Goal: Information Seeking & Learning: Compare options

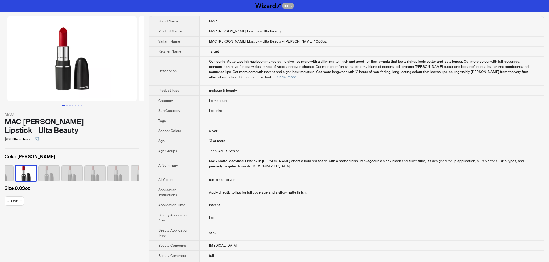
scroll to position [0, 107]
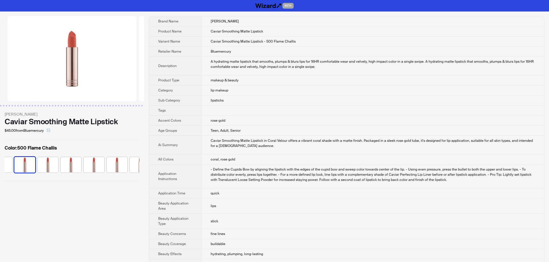
scroll to position [0, 153]
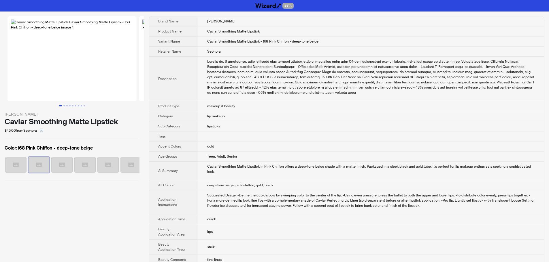
scroll to position [0, 15]
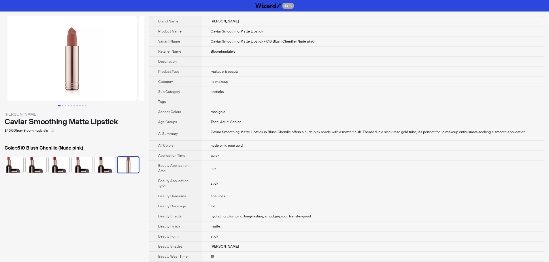
scroll to position [0, 211]
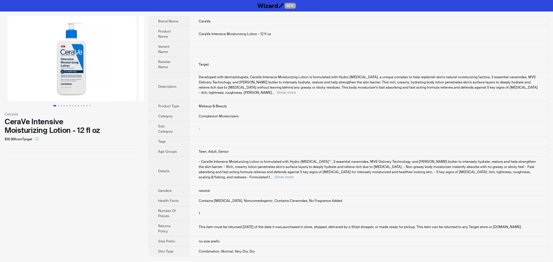
click at [375, 29] on td "CeraVe Intensive Moisturizing Lotion - 12 fl oz" at bounding box center [368, 33] width 359 height 15
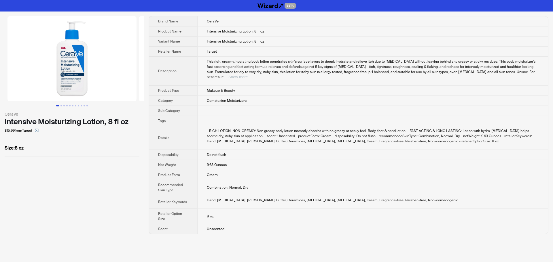
click at [248, 75] on button "Show more" at bounding box center [237, 77] width 19 height 4
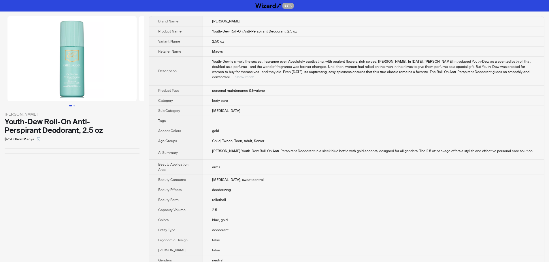
click at [254, 75] on button "Show more" at bounding box center [243, 77] width 19 height 4
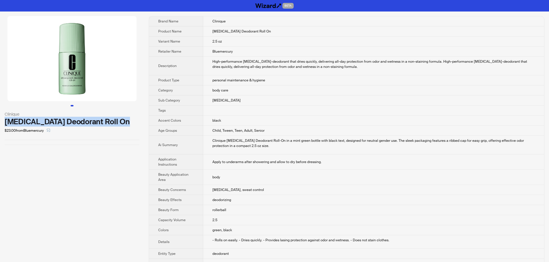
drag, startPoint x: 5, startPoint y: 121, endPoint x: 122, endPoint y: 122, distance: 116.4
click at [122, 122] on div "Antiperspirant Deodorant Roll On" at bounding box center [72, 122] width 135 height 9
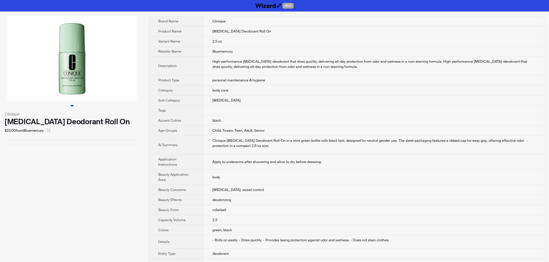
click at [70, 164] on div "Clinique Antiperspirant Deodorant Roll On $23.00 from Bluemercury" at bounding box center [72, 227] width 144 height 431
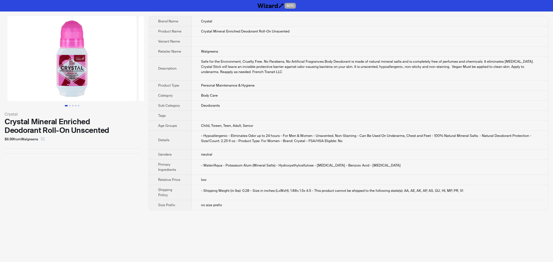
click at [364, 88] on td "Personal Maintenance & Hygiene" at bounding box center [370, 86] width 357 height 10
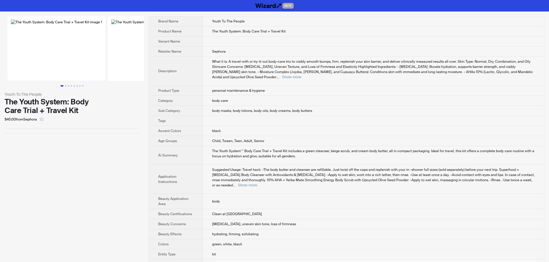
click at [348, 75] on td "What it is: A travel-with or try-it-out body-care trio to visibly smooth bumps,…" at bounding box center [373, 71] width 341 height 29
click at [301, 75] on button "Show more" at bounding box center [291, 77] width 19 height 4
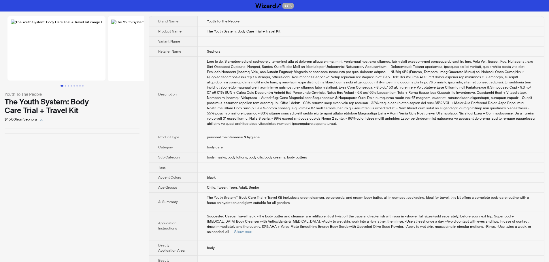
click at [338, 55] on td "Sephora" at bounding box center [371, 52] width 346 height 10
click at [96, 59] on img at bounding box center [56, 48] width 98 height 65
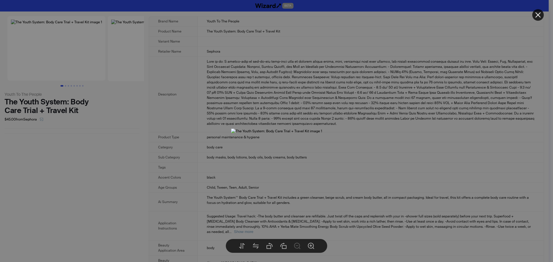
click at [471, 95] on div at bounding box center [276, 131] width 553 height 262
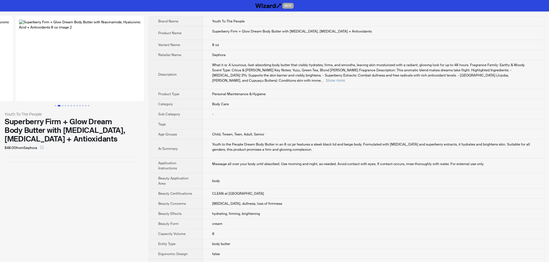
drag, startPoint x: 99, startPoint y: 72, endPoint x: 16, endPoint y: 75, distance: 82.7
click at [16, 75] on ul at bounding box center [72, 58] width 144 height 85
drag, startPoint x: 114, startPoint y: 80, endPoint x: 31, endPoint y: 79, distance: 82.9
click at [32, 79] on ul at bounding box center [72, 58] width 144 height 85
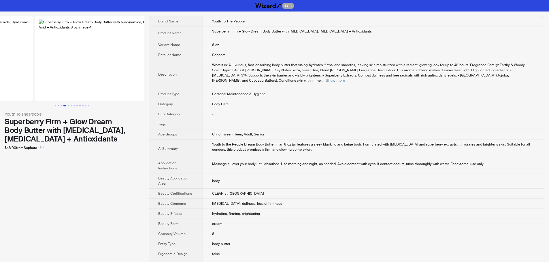
drag, startPoint x: 101, startPoint y: 81, endPoint x: 17, endPoint y: 87, distance: 83.7
click at [17, 87] on ul at bounding box center [72, 58] width 144 height 85
drag, startPoint x: 97, startPoint y: 83, endPoint x: 9, endPoint y: 86, distance: 87.9
click at [13, 85] on ul at bounding box center [72, 58] width 144 height 85
drag, startPoint x: 105, startPoint y: 84, endPoint x: 44, endPoint y: 84, distance: 60.5
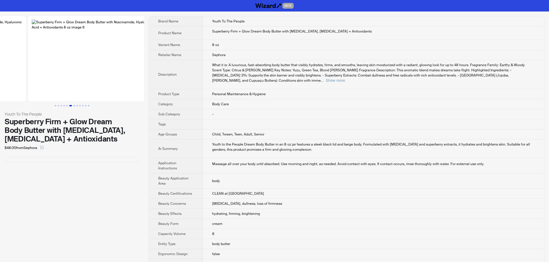
click at [25, 84] on ul at bounding box center [72, 58] width 144 height 85
drag, startPoint x: 50, startPoint y: 84, endPoint x: 42, endPoint y: 85, distance: 8.1
click at [8, 86] on ul at bounding box center [72, 58] width 144 height 85
drag, startPoint x: 92, startPoint y: 83, endPoint x: 24, endPoint y: 87, distance: 68.1
click at [0, 87] on ul at bounding box center [72, 58] width 144 height 85
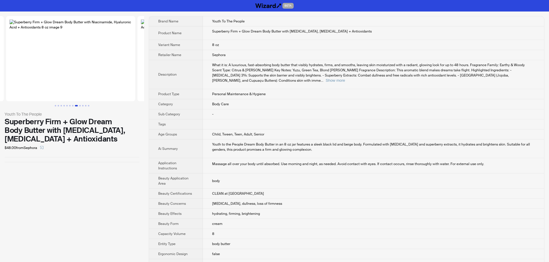
drag, startPoint x: 105, startPoint y: 85, endPoint x: 0, endPoint y: 87, distance: 104.3
click at [0, 87] on ul at bounding box center [72, 58] width 144 height 85
drag, startPoint x: 109, startPoint y: 80, endPoint x: 27, endPoint y: 85, distance: 81.6
click at [14, 87] on ul at bounding box center [72, 58] width 144 height 85
drag, startPoint x: 75, startPoint y: 83, endPoint x: 94, endPoint y: 82, distance: 19.0
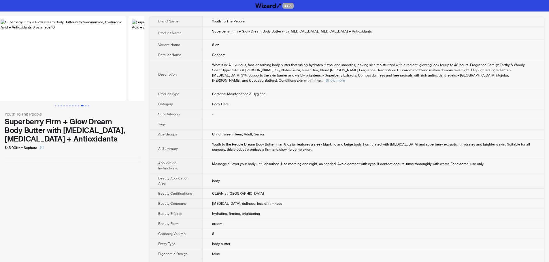
click at [94, 82] on img at bounding box center [61, 58] width 129 height 85
drag, startPoint x: 94, startPoint y: 82, endPoint x: 0, endPoint y: 93, distance: 94.5
click at [0, 93] on ul at bounding box center [72, 58] width 144 height 85
drag, startPoint x: 110, startPoint y: 88, endPoint x: 10, endPoint y: 90, distance: 99.9
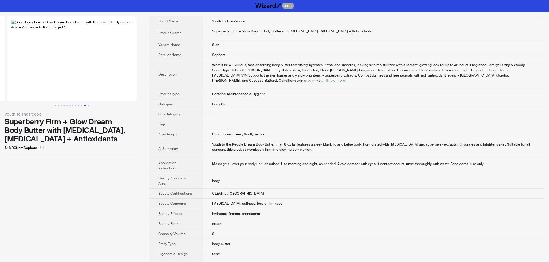
click at [10, 90] on ul at bounding box center [72, 58] width 144 height 85
drag, startPoint x: 94, startPoint y: 85, endPoint x: 39, endPoint y: 88, distance: 55.6
click at [39, 88] on img at bounding box center [71, 58] width 129 height 85
drag, startPoint x: 38, startPoint y: 88, endPoint x: 145, endPoint y: 86, distance: 106.6
click at [144, 86] on div "Youth To The People Superberry Firm + Glow Dream Body Butter with Niacinamide, …" at bounding box center [274, 241] width 549 height 459
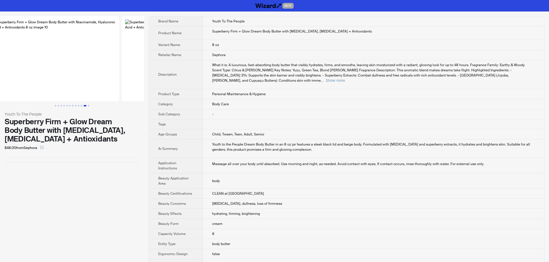
drag, startPoint x: 62, startPoint y: 83, endPoint x: 146, endPoint y: 77, distance: 84.3
click at [145, 77] on div "Youth To The People Superberry Firm + Glow Dream Body Butter with Niacinamide, …" at bounding box center [274, 241] width 549 height 459
drag, startPoint x: 85, startPoint y: 79, endPoint x: 137, endPoint y: 79, distance: 51.6
click at [147, 78] on div "Youth To The People Superberry Firm + Glow Dream Body Butter with Niacinamide, …" at bounding box center [274, 241] width 549 height 459
drag, startPoint x: 69, startPoint y: 82, endPoint x: 150, endPoint y: 78, distance: 81.0
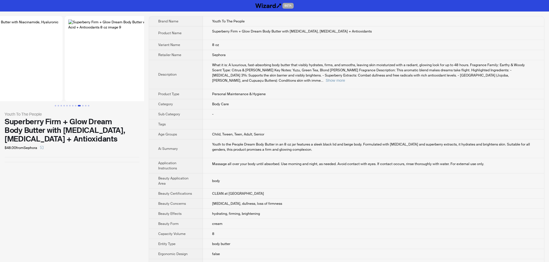
click at [150, 78] on div "Youth To The People Superberry Firm + Glow Dream Body Butter with Niacinamide, …" at bounding box center [274, 241] width 549 height 459
drag, startPoint x: 76, startPoint y: 82, endPoint x: 133, endPoint y: 82, distance: 56.7
click at [162, 80] on div "Youth To The People Superberry Firm + Glow Dream Body Butter with Niacinamide, …" at bounding box center [274, 241] width 549 height 459
drag, startPoint x: 86, startPoint y: 83, endPoint x: 163, endPoint y: 79, distance: 77.6
click at [166, 78] on div "Youth To The People Superberry Firm + Glow Dream Body Butter with Niacinamide, …" at bounding box center [274, 241] width 549 height 459
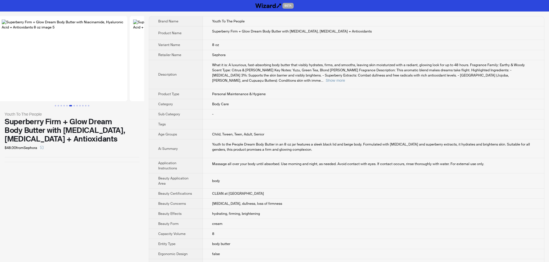
drag, startPoint x: 101, startPoint y: 82, endPoint x: 160, endPoint y: 75, distance: 58.9
click at [160, 75] on div "Youth To The People Superberry Firm + Glow Dream Body Butter with Niacinamide, …" at bounding box center [274, 241] width 549 height 459
drag, startPoint x: 128, startPoint y: 73, endPoint x: 161, endPoint y: 75, distance: 33.5
click at [165, 73] on div "Youth To The People Superberry Firm + Glow Dream Body Butter with Niacinamide, …" at bounding box center [274, 241] width 549 height 459
drag, startPoint x: 81, startPoint y: 80, endPoint x: 153, endPoint y: 74, distance: 72.5
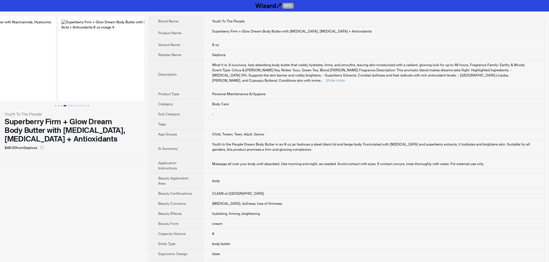
click at [153, 74] on div "Youth To The People Superberry Firm + Glow Dream Body Butter with Niacinamide, …" at bounding box center [274, 241] width 549 height 459
drag, startPoint x: 77, startPoint y: 79, endPoint x: 153, endPoint y: 77, distance: 76.4
click at [167, 75] on div "Youth To The People Superberry Firm + Glow Dream Body Butter with Niacinamide, …" at bounding box center [274, 241] width 549 height 459
drag, startPoint x: 83, startPoint y: 78, endPoint x: 163, endPoint y: 72, distance: 80.3
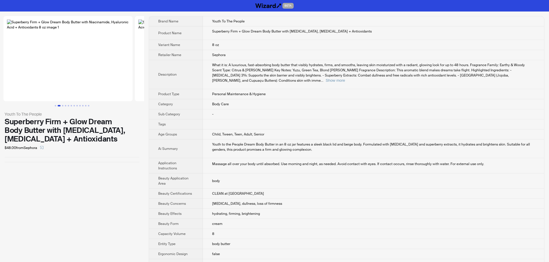
click at [163, 72] on div "Youth To The People Superberry Firm + Glow Dream Body Butter with Niacinamide, …" at bounding box center [274, 241] width 549 height 459
drag, startPoint x: 114, startPoint y: 74, endPoint x: 162, endPoint y: 73, distance: 48.7
click at [163, 73] on div "Youth To The People Superberry Firm + Glow Dream Body Butter with Niacinamide, …" at bounding box center [274, 241] width 549 height 459
drag, startPoint x: 65, startPoint y: 76, endPoint x: 191, endPoint y: 73, distance: 125.6
click at [170, 73] on div "Youth To The People Superberry Firm + Glow Dream Body Butter with Niacinamide, …" at bounding box center [274, 241] width 549 height 459
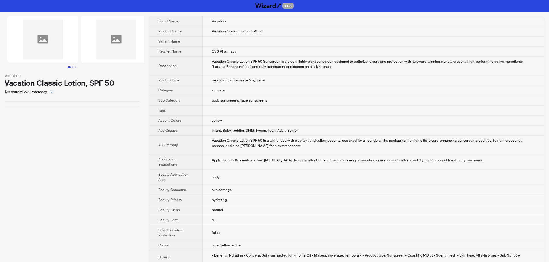
click at [361, 105] on td "body sunscreens, face sunscreens" at bounding box center [372, 101] width 341 height 10
drag, startPoint x: 5, startPoint y: 84, endPoint x: 126, endPoint y: 85, distance: 120.4
click at [126, 85] on div "Vacation Classic Lotion, SPF 50" at bounding box center [72, 83] width 135 height 9
copy div "Vacation Classic Lotion, SPF 50"
click at [133, 120] on div "Vacation Vacation Classic Lotion, SPF 50 $18.99 from CVS Pharmacy" at bounding box center [72, 242] width 144 height 460
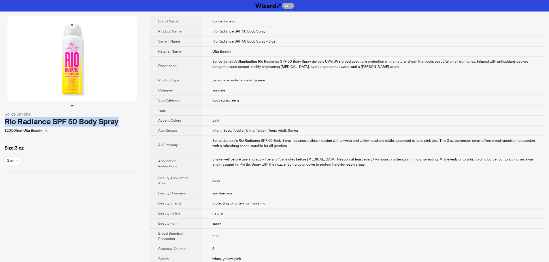
drag, startPoint x: 7, startPoint y: 124, endPoint x: 122, endPoint y: 125, distance: 115.2
click at [122, 125] on div "Rio Radiance SPF 50 Body Spray" at bounding box center [72, 122] width 135 height 9
copy div "Rio Radiance SPF 50 Body Spray"
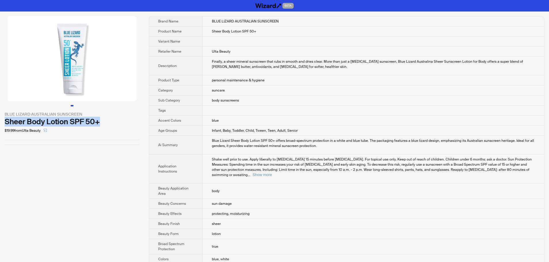
drag, startPoint x: 6, startPoint y: 122, endPoint x: 121, endPoint y: 122, distance: 114.3
click at [121, 122] on div "Sheer Body Lotion SPF 50+" at bounding box center [72, 122] width 135 height 9
copy div "Sheer Body Lotion SPF 50+"
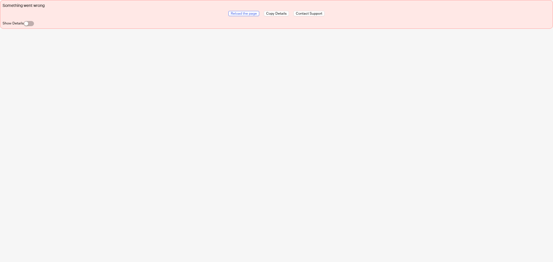
click at [248, 14] on span "Reload the page" at bounding box center [244, 13] width 26 height 5
click at [241, 12] on span "Reload the page" at bounding box center [244, 13] width 26 height 5
click at [29, 24] on span "button" at bounding box center [29, 23] width 10 height 5
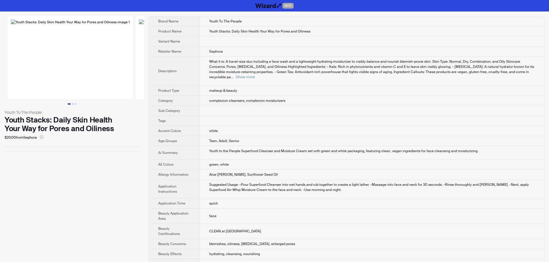
click at [519, 74] on div "What it is: A travel-size duo including a face wash and a lightweight hydrating…" at bounding box center [371, 69] width 325 height 21
click at [255, 75] on button "Show more" at bounding box center [245, 77] width 19 height 4
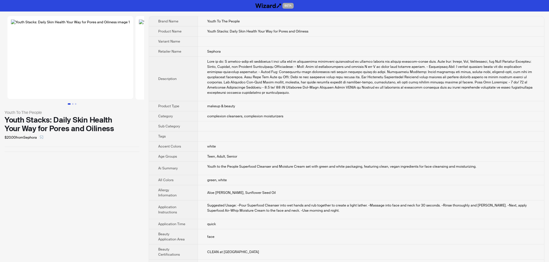
click at [427, 132] on td at bounding box center [371, 137] width 346 height 10
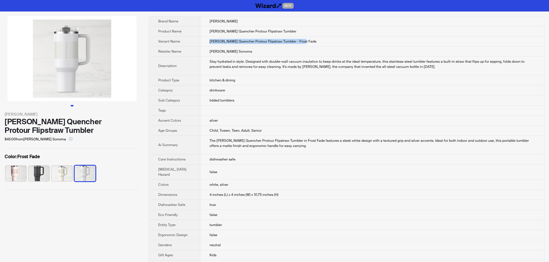
drag, startPoint x: 205, startPoint y: 43, endPoint x: 301, endPoint y: 43, distance: 96.5
click at [301, 43] on td "Stanley Quencher Protour Flipstraw Tumbler - Frost Fade" at bounding box center [372, 42] width 344 height 10
click at [376, 26] on td "Stanley Quencher Protour Flipstraw Tumbler" at bounding box center [372, 31] width 344 height 10
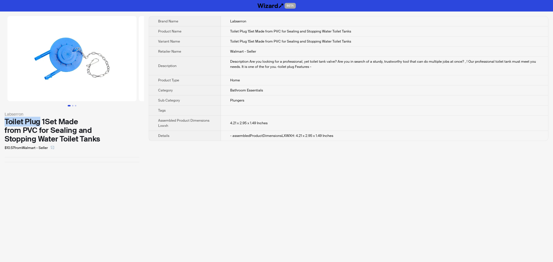
drag, startPoint x: 6, startPoint y: 121, endPoint x: 39, endPoint y: 122, distance: 33.1
click at [39, 122] on div "Toilet Plug 1Set Made from PVC for Sealing and Stopping Water Toilet Tanks" at bounding box center [72, 131] width 135 height 26
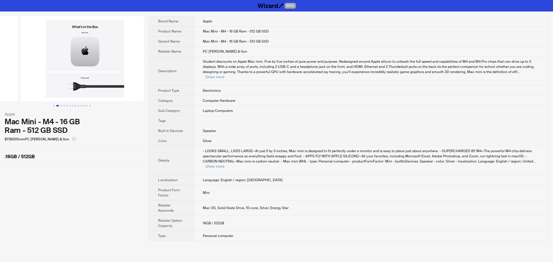
drag, startPoint x: 124, startPoint y: 89, endPoint x: 41, endPoint y: 88, distance: 83.0
click at [42, 88] on ul at bounding box center [72, 58] width 144 height 85
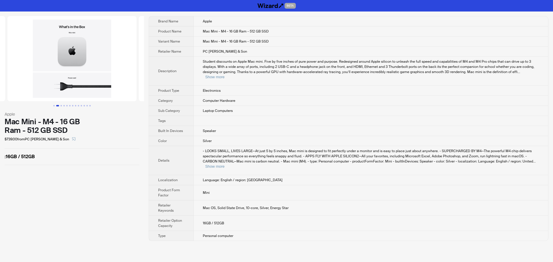
scroll to position [0, 119]
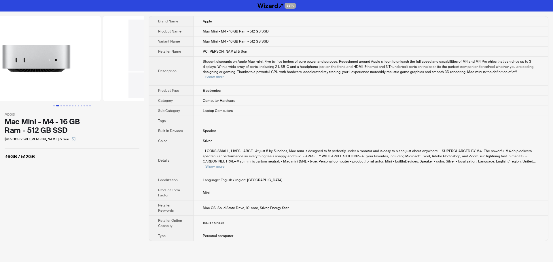
drag, startPoint x: 55, startPoint y: 88, endPoint x: 200, endPoint y: 82, distance: 145.9
click at [111, 88] on ul at bounding box center [72, 58] width 144 height 85
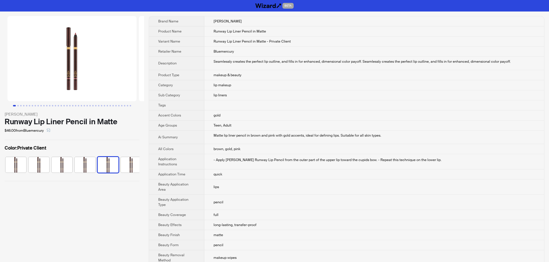
scroll to position [0, 50]
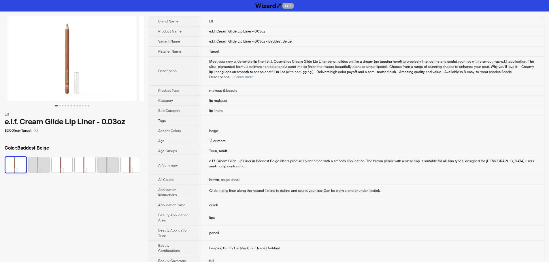
click at [352, 136] on td "13 or more" at bounding box center [372, 141] width 344 height 10
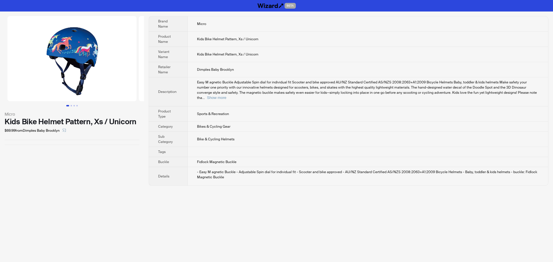
click at [353, 126] on td "Bikes & Cycling Gear" at bounding box center [367, 127] width 361 height 10
drag, startPoint x: 345, startPoint y: 83, endPoint x: 376, endPoint y: 79, distance: 30.4
click at [376, 79] on td "Easy M agnetic Buckle Adjustable Spin dial for individual fit Scooter and bike …" at bounding box center [367, 91] width 361 height 29
copy span "Standard Certified"
click at [423, 66] on td "Dimples Baby Brooklyn" at bounding box center [367, 69] width 361 height 15
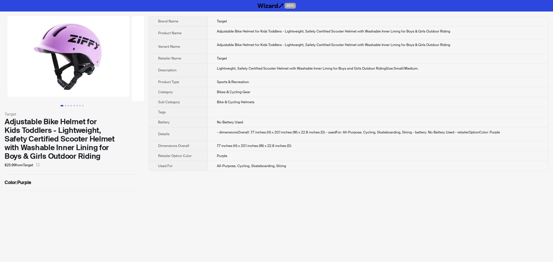
click at [449, 40] on td "Adjustable Bike Helmet for Kids Toddlers - Lightweight, Safety Certified Scoote…" at bounding box center [378, 47] width 340 height 14
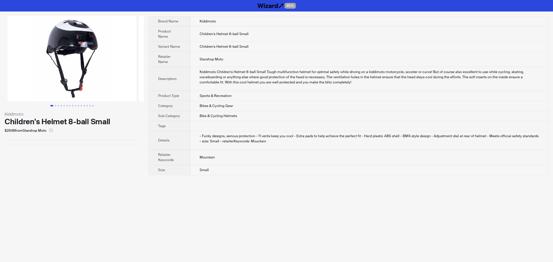
click at [380, 111] on td "Bike & Cycling Helmets" at bounding box center [369, 116] width 358 height 10
drag, startPoint x: 199, startPoint y: 23, endPoint x: 203, endPoint y: 22, distance: 4.1
click at [203, 22] on td "Kiddimoto" at bounding box center [369, 21] width 358 height 10
drag, startPoint x: 226, startPoint y: 22, endPoint x: 209, endPoint y: 22, distance: 17.6
click at [225, 22] on td "Kiddimoto" at bounding box center [369, 21] width 358 height 10
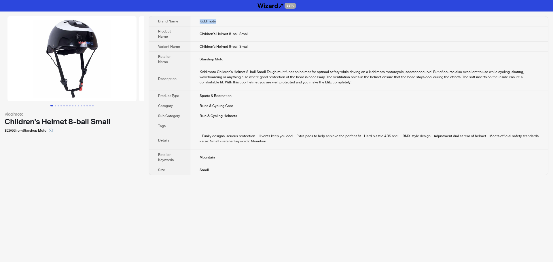
drag, startPoint x: 200, startPoint y: 21, endPoint x: 228, endPoint y: 21, distance: 28.2
click at [228, 21] on td "Kiddimoto" at bounding box center [369, 21] width 358 height 10
copy span "Kiddimoto"
drag, startPoint x: 200, startPoint y: 33, endPoint x: 268, endPoint y: 33, distance: 68.8
click at [268, 33] on td "Children's Helmet 8-ball Small" at bounding box center [369, 33] width 358 height 15
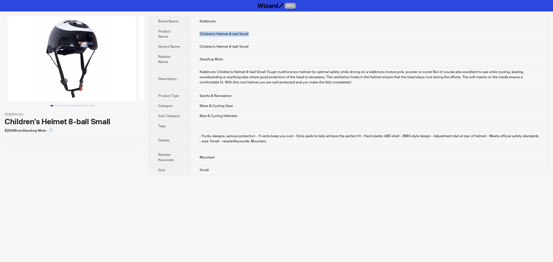
copy span "Children's Helmet 8-ball Small"
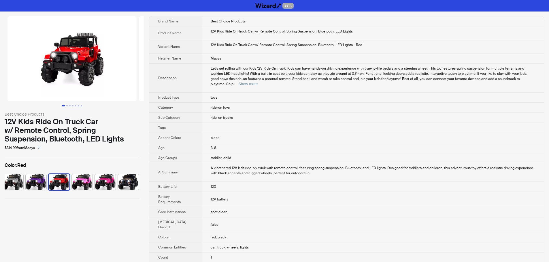
scroll to position [0, 142]
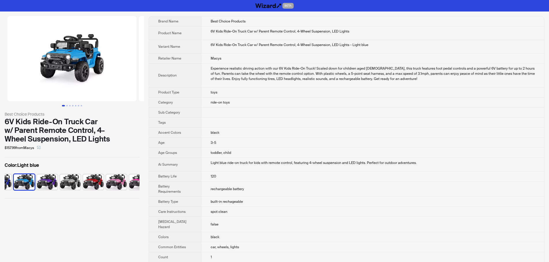
scroll to position [317, 0]
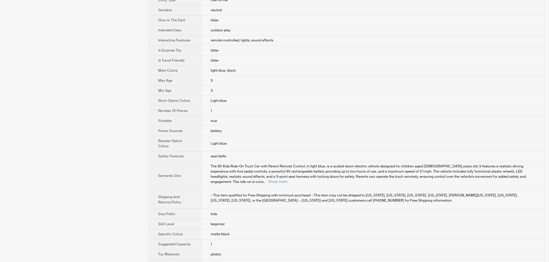
click at [385, 79] on td "5" at bounding box center [372, 81] width 343 height 10
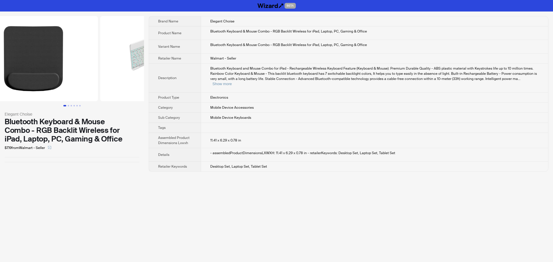
scroll to position [0, 131]
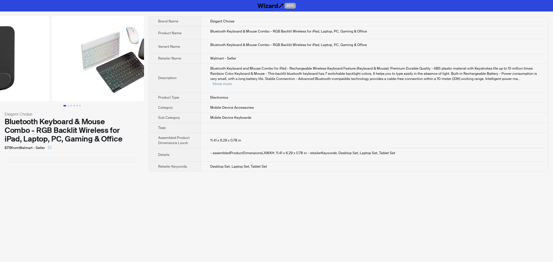
drag, startPoint x: 104, startPoint y: 73, endPoint x: 54, endPoint y: 75, distance: 50.4
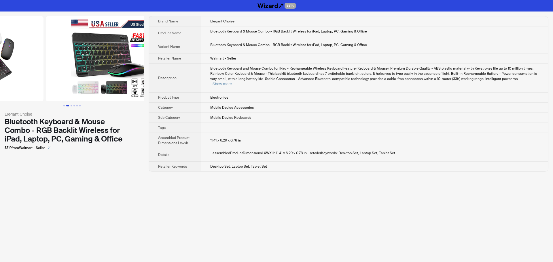
drag, startPoint x: 114, startPoint y: 76, endPoint x: 44, endPoint y: 80, distance: 69.8
click at [44, 80] on ul at bounding box center [72, 58] width 144 height 85
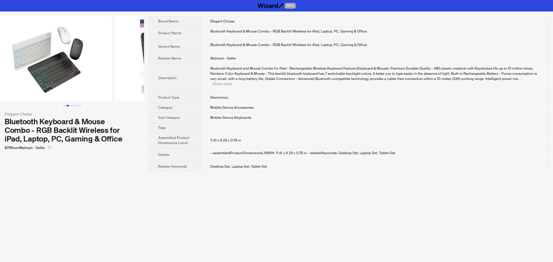
drag, startPoint x: 58, startPoint y: 78, endPoint x: 129, endPoint y: 74, distance: 71.6
click at [129, 74] on img at bounding box center [179, 58] width 129 height 85
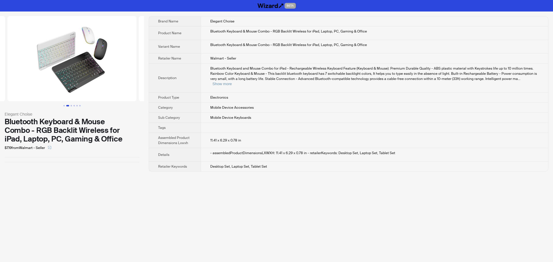
scroll to position [0, 96]
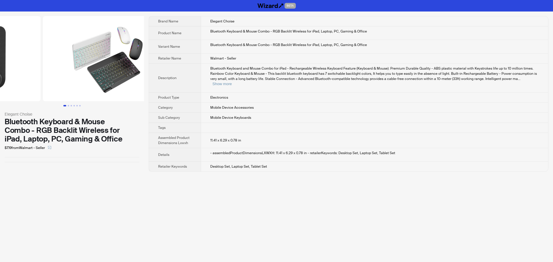
drag, startPoint x: 81, startPoint y: 78, endPoint x: 137, endPoint y: 76, distance: 56.2
click at [137, 76] on img at bounding box center [107, 58] width 129 height 85
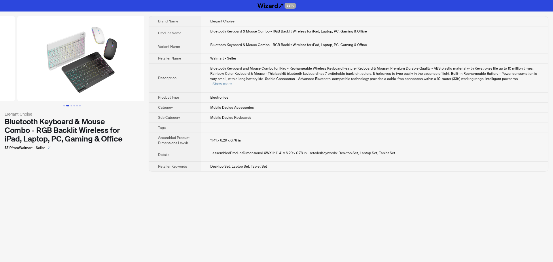
drag, startPoint x: 120, startPoint y: 79, endPoint x: 46, endPoint y: 81, distance: 73.2
click at [46, 81] on ul at bounding box center [72, 58] width 144 height 85
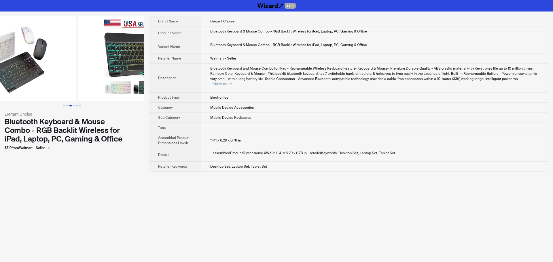
drag, startPoint x: 107, startPoint y: 81, endPoint x: 37, endPoint y: 81, distance: 70.8
click at [37, 81] on ul at bounding box center [72, 58] width 144 height 85
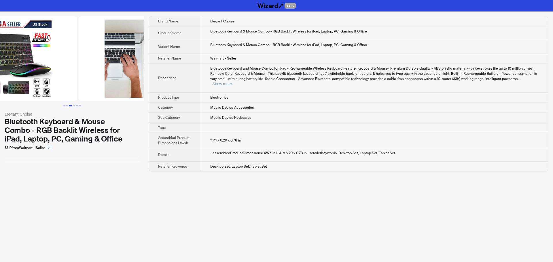
drag, startPoint x: 90, startPoint y: 78, endPoint x: 16, endPoint y: 81, distance: 73.8
click at [16, 81] on img at bounding box center [12, 58] width 129 height 85
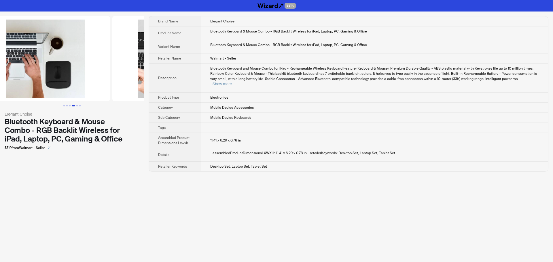
scroll to position [0, 525]
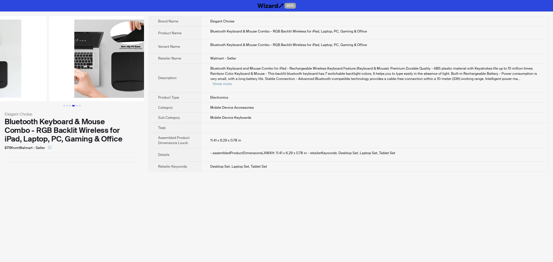
drag, startPoint x: 97, startPoint y: 79, endPoint x: 36, endPoint y: 84, distance: 61.3
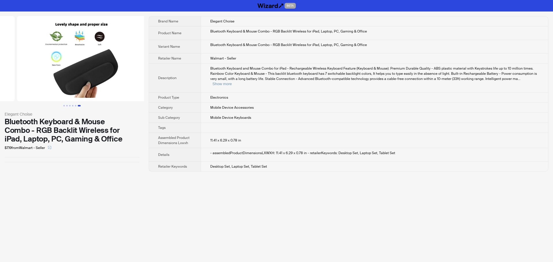
drag, startPoint x: 86, startPoint y: 80, endPoint x: 21, endPoint y: 84, distance: 64.7
click at [21, 84] on ul at bounding box center [72, 58] width 144 height 85
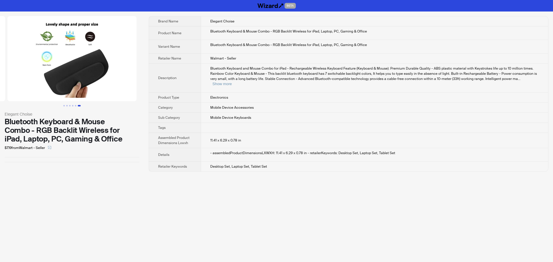
drag, startPoint x: 87, startPoint y: 78, endPoint x: 50, endPoint y: 82, distance: 37.3
click at [51, 82] on img at bounding box center [71, 58] width 129 height 85
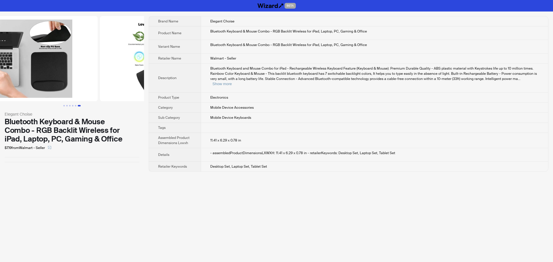
drag, startPoint x: 43, startPoint y: 83, endPoint x: 90, endPoint y: 81, distance: 47.0
click at [101, 81] on img at bounding box center [165, 58] width 129 height 85
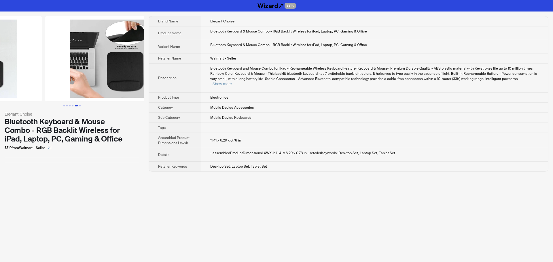
scroll to position [0, 394]
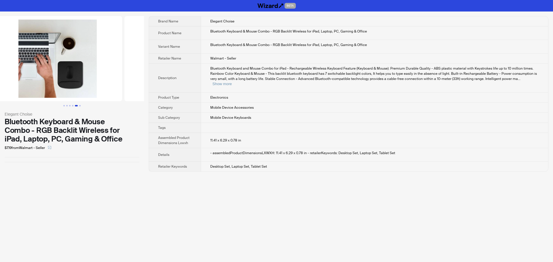
drag, startPoint x: 57, startPoint y: 84, endPoint x: 126, endPoint y: 82, distance: 68.9
click at [125, 82] on img at bounding box center [189, 58] width 129 height 85
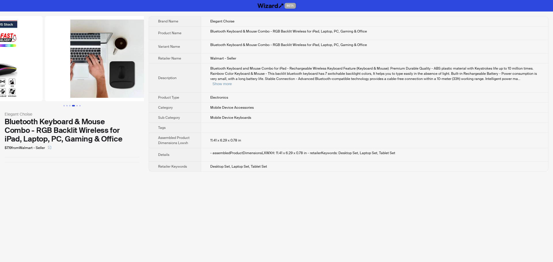
drag, startPoint x: 58, startPoint y: 75, endPoint x: 129, endPoint y: 73, distance: 71.4
click at [127, 73] on img at bounding box center [109, 58] width 129 height 85
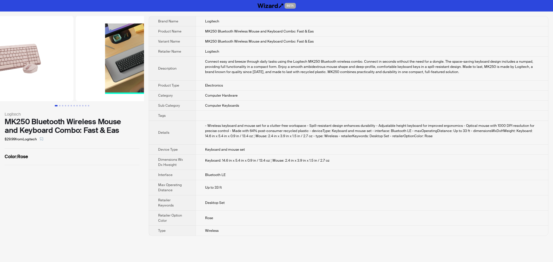
click at [32, 68] on img at bounding box center [8, 58] width 129 height 85
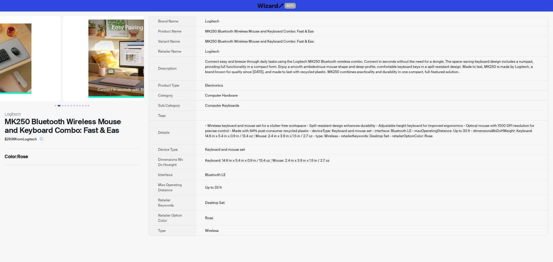
drag, startPoint x: 90, startPoint y: 75, endPoint x: 0, endPoint y: 66, distance: 90.6
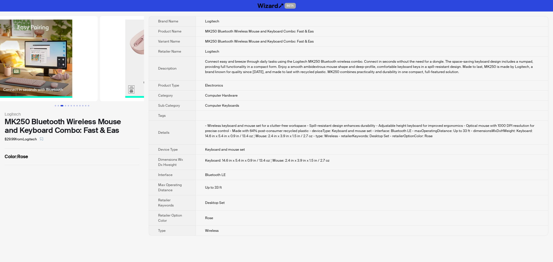
drag, startPoint x: 87, startPoint y: 75, endPoint x: 25, endPoint y: 74, distance: 61.6
click at [35, 75] on img at bounding box center [33, 58] width 129 height 85
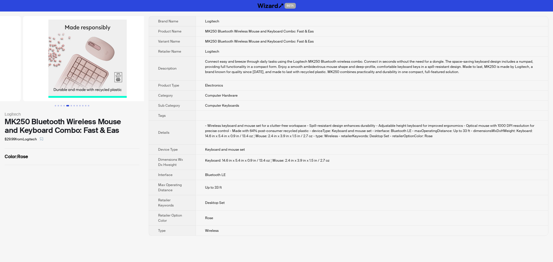
drag, startPoint x: 96, startPoint y: 75, endPoint x: 17, endPoint y: 76, distance: 78.9
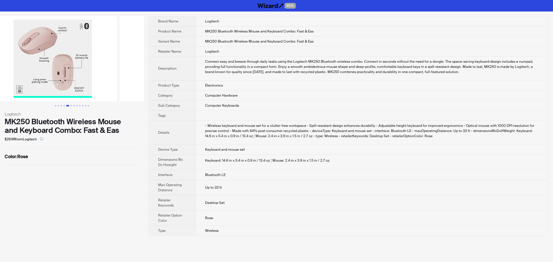
drag, startPoint x: 79, startPoint y: 79, endPoint x: 162, endPoint y: 82, distance: 82.7
click at [158, 82] on div "Logitech MK250 Bluetooth Wireless Mouse and Keyboard Combo: Fast & Eas $29.99 f…" at bounding box center [276, 126] width 553 height 229
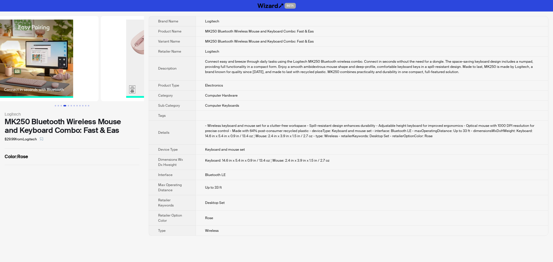
drag, startPoint x: 105, startPoint y: 73, endPoint x: 138, endPoint y: 77, distance: 33.8
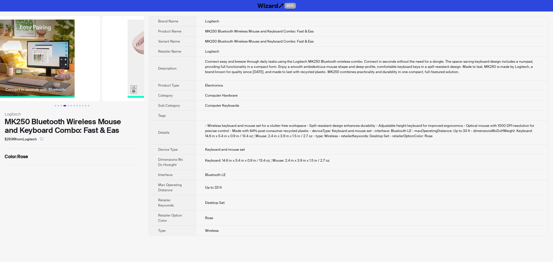
click at [141, 74] on img at bounding box center [166, 58] width 129 height 85
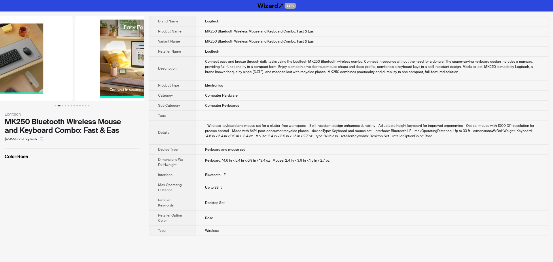
drag, startPoint x: 82, startPoint y: 70, endPoint x: 143, endPoint y: 74, distance: 60.9
click at [159, 73] on div "Logitech MK250 Bluetooth Wireless Mouse and Keyboard Combo: Fast & Eas $29.99 f…" at bounding box center [276, 126] width 553 height 229
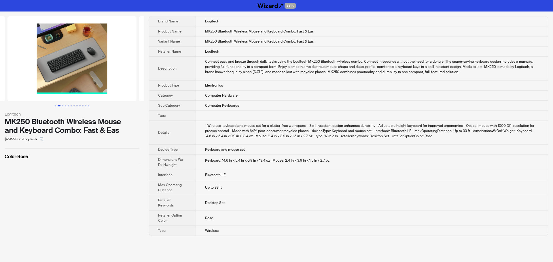
scroll to position [0, 58]
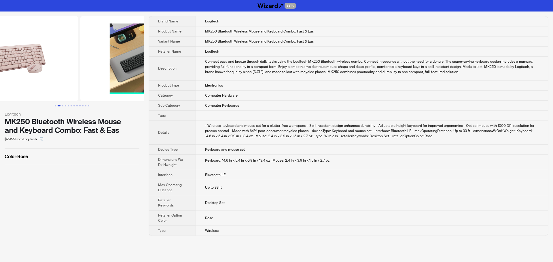
drag, startPoint x: 59, startPoint y: 67, endPoint x: 196, endPoint y: 79, distance: 137.5
click at [182, 77] on div "Logitech MK250 Bluetooth Wireless Mouse and Keyboard Combo: Fast & Eas $29.99 f…" at bounding box center [276, 126] width 553 height 229
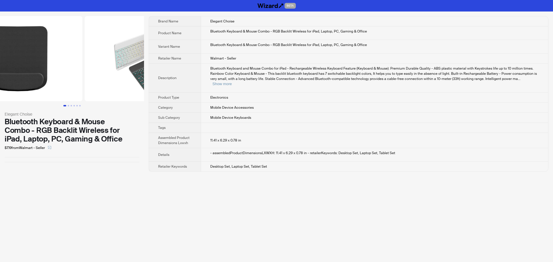
drag, startPoint x: 80, startPoint y: 78, endPoint x: 16, endPoint y: 77, distance: 64.5
click at [18, 77] on img at bounding box center [17, 58] width 129 height 85
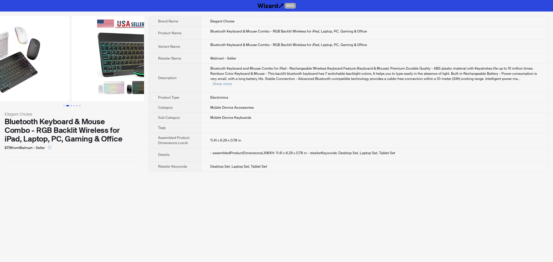
drag, startPoint x: 56, startPoint y: 78, endPoint x: 38, endPoint y: 80, distance: 17.4
click at [48, 79] on ul at bounding box center [72, 58] width 144 height 85
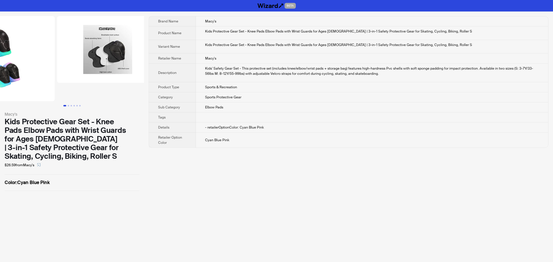
drag, startPoint x: 99, startPoint y: 85, endPoint x: 47, endPoint y: 88, distance: 52.5
click at [47, 88] on ul at bounding box center [72, 58] width 144 height 85
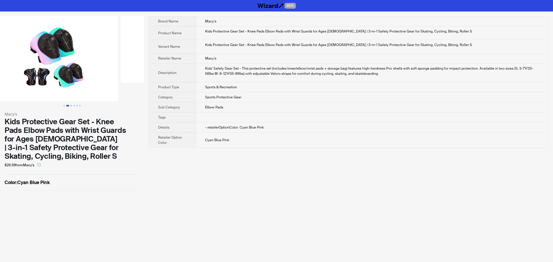
drag, startPoint x: 58, startPoint y: 84, endPoint x: 130, endPoint y: 85, distance: 72.9
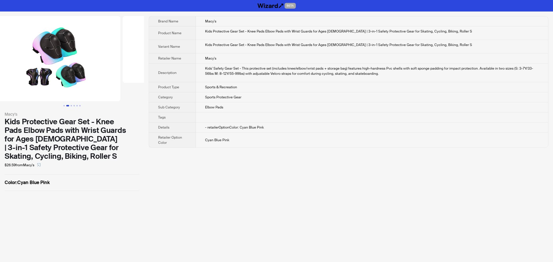
click at [122, 85] on li at bounding box center [174, 58] width 104 height 85
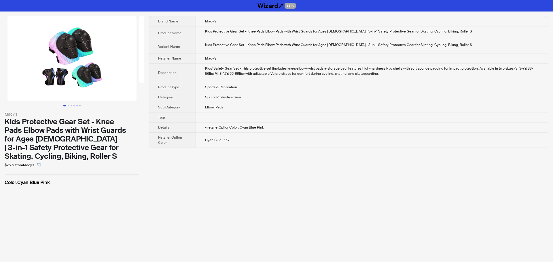
click at [455, 69] on div "Kids' Safety Gear Set - This protective set (includes knee/elbow/wrist pads + s…" at bounding box center [372, 71] width 334 height 10
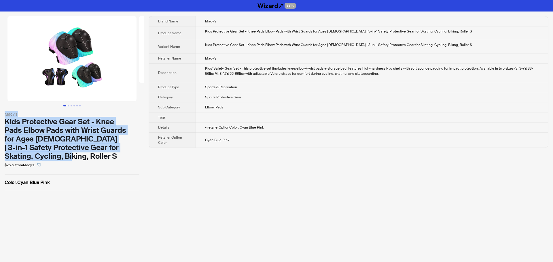
drag, startPoint x: 6, startPoint y: 115, endPoint x: 130, endPoint y: 147, distance: 128.5
click at [130, 147] on div "Macy's Kids Protective Gear Set - Knee Pads Elbow Pads with Wrist Guards for Ag…" at bounding box center [72, 140] width 135 height 59
copy div "Macy's Kids Protective Gear Set - Knee Pads Elbow Pads with Wrist Guards for Ag…"
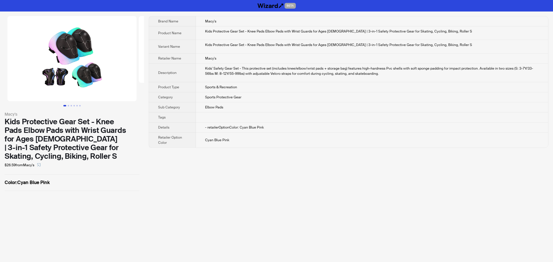
click at [401, 131] on td "- retailerOptionColor: Cyan Blue Pink" at bounding box center [372, 128] width 352 height 10
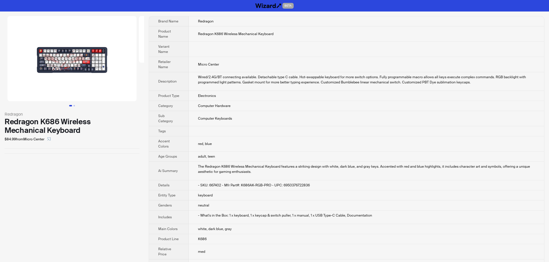
drag, startPoint x: 48, startPoint y: 69, endPoint x: 143, endPoint y: 70, distance: 95.0
click at [91, 69] on img at bounding box center [71, 58] width 129 height 85
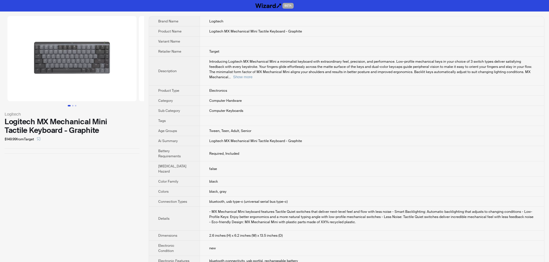
click at [343, 106] on td "Computer Keyboards" at bounding box center [372, 111] width 344 height 10
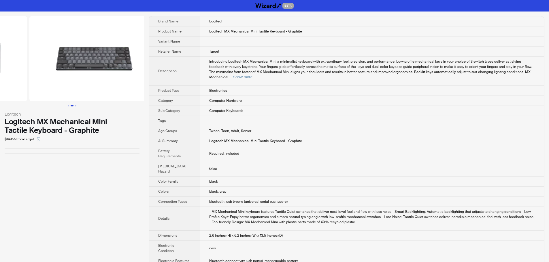
drag, startPoint x: 119, startPoint y: 82, endPoint x: 49, endPoint y: 85, distance: 69.8
click at [49, 85] on ul at bounding box center [72, 58] width 144 height 85
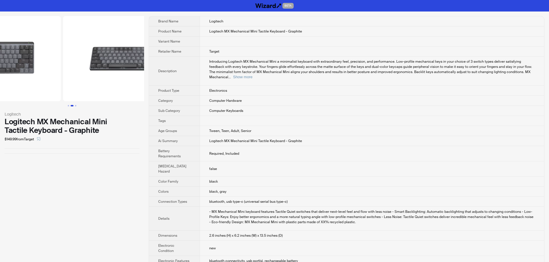
drag, startPoint x: 41, startPoint y: 62, endPoint x: 147, endPoint y: 62, distance: 106.3
click at [98, 60] on img at bounding box center [127, 58] width 129 height 85
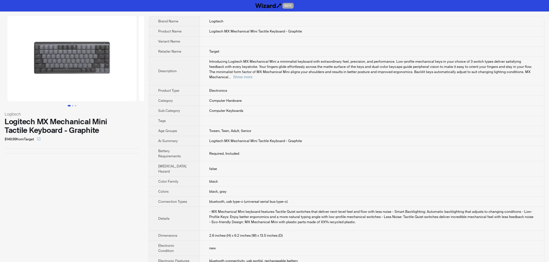
drag, startPoint x: 102, startPoint y: 68, endPoint x: 234, endPoint y: 69, distance: 131.6
click at [221, 68] on div "Logitech Logitech MX Mechanical Mini Tactile Keyboard - Graphite $149.99 from T…" at bounding box center [274, 253] width 549 height 482
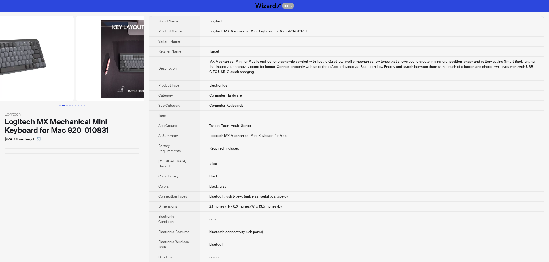
drag, startPoint x: 3, startPoint y: 72, endPoint x: 49, endPoint y: 72, distance: 45.8
click at [0, 72] on img at bounding box center [9, 58] width 129 height 85
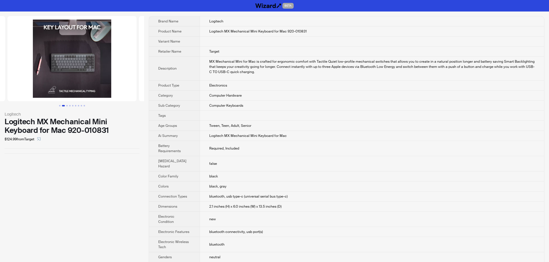
scroll to position [0, 3]
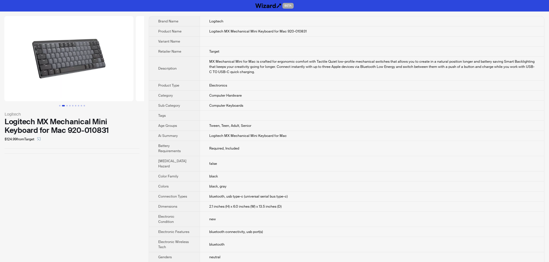
drag, startPoint x: 10, startPoint y: 76, endPoint x: 105, endPoint y: 76, distance: 94.5
click at [102, 76] on ul at bounding box center [72, 58] width 144 height 85
drag, startPoint x: 32, startPoint y: 83, endPoint x: 228, endPoint y: 88, distance: 196.5
click at [173, 83] on div "Logitech Logitech MX Mechanical Mini Keyboard for Mac 920-010831 $124.99 from T…" at bounding box center [274, 228] width 549 height 433
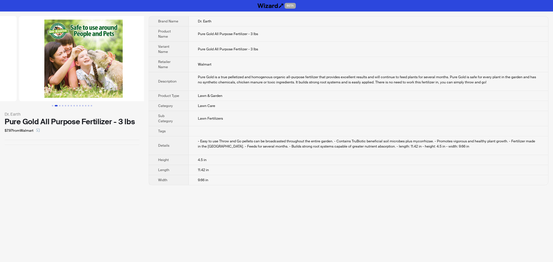
drag, startPoint x: 108, startPoint y: 77, endPoint x: 28, endPoint y: 83, distance: 80.0
click at [28, 83] on ul at bounding box center [72, 58] width 144 height 85
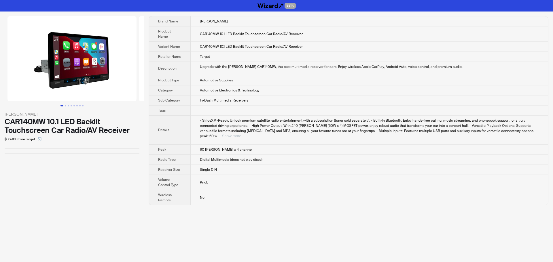
click at [241, 134] on button "Show more" at bounding box center [231, 136] width 19 height 4
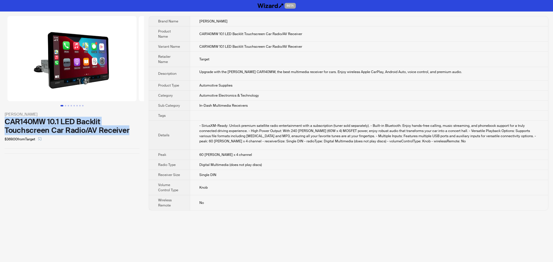
drag, startPoint x: 5, startPoint y: 121, endPoint x: 138, endPoint y: 134, distance: 132.8
click at [138, 134] on div "CAR140MW 10.1 LED Backlit Touchscreen Car Radio/AV Receiver" at bounding box center [72, 126] width 135 height 17
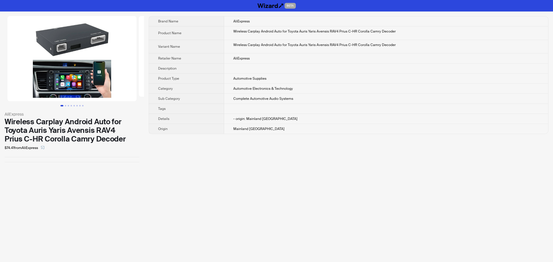
click at [423, 29] on div "Wireless Carplay Android Auto for Toyota Auris Yaris Avensis RAV4 Prius C-HR Co…" at bounding box center [386, 31] width 306 height 5
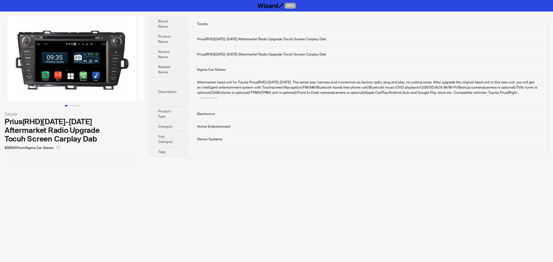
click at [219, 96] on button "Show more" at bounding box center [208, 98] width 19 height 4
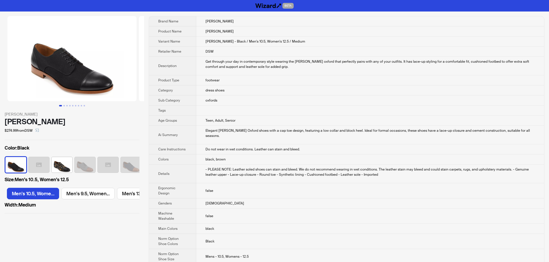
scroll to position [0, 468]
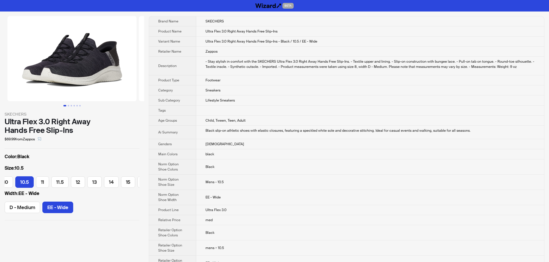
scroll to position [0, 128]
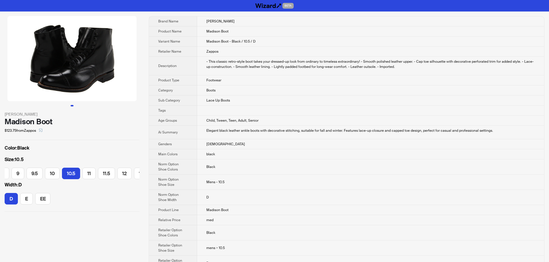
scroll to position [0, 56]
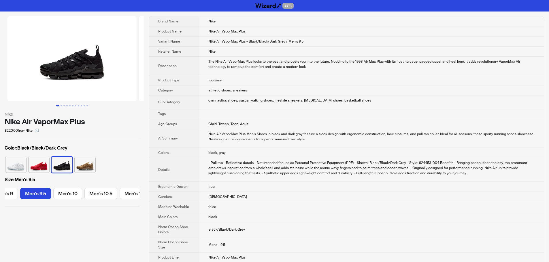
scroll to position [0, 327]
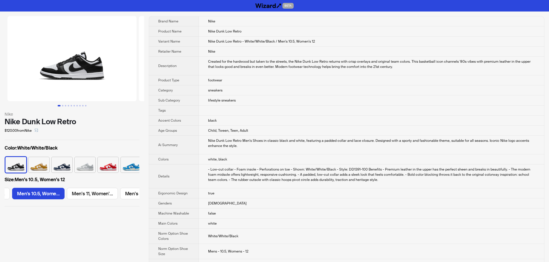
scroll to position [0, 490]
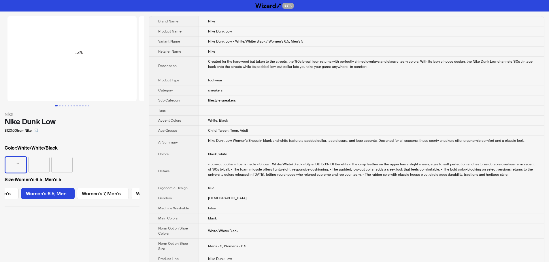
scroll to position [0, 157]
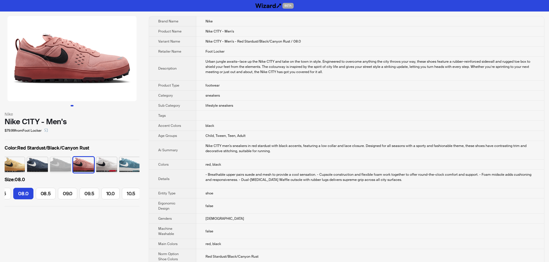
scroll to position [0, 50]
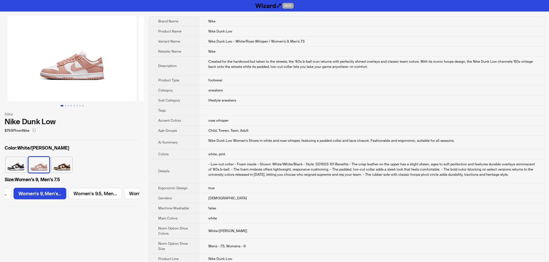
scroll to position [0, 435]
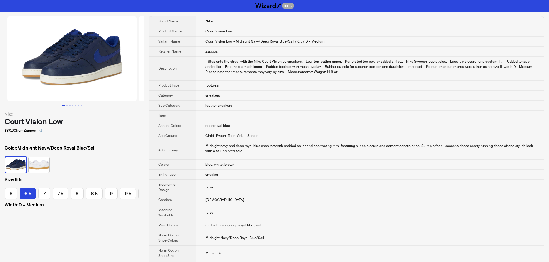
scroll to position [0, 5]
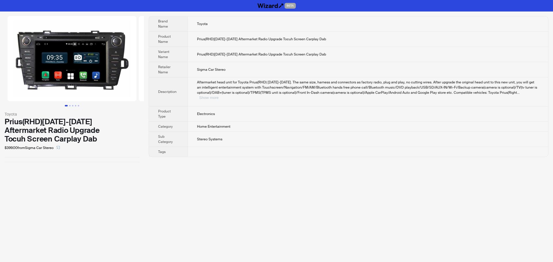
click at [219, 96] on button "Show more" at bounding box center [208, 98] width 19 height 4
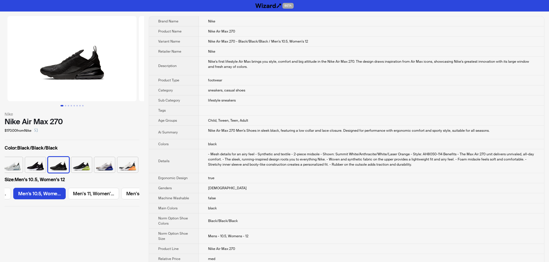
scroll to position [0, 490]
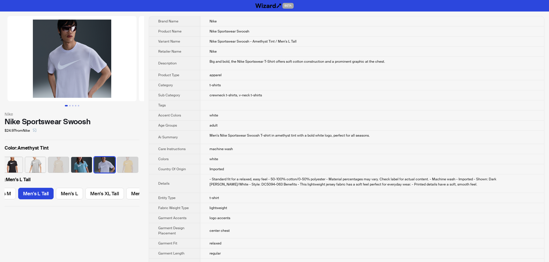
scroll to position [0, 159]
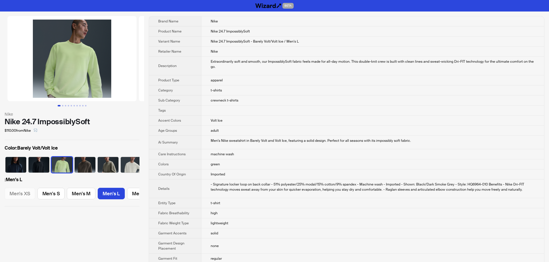
scroll to position [0, 83]
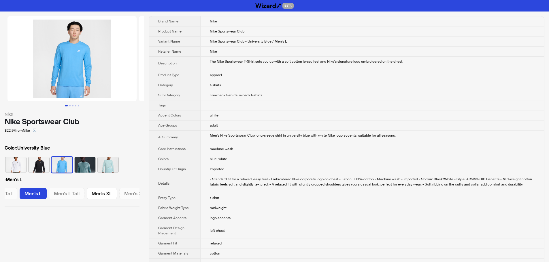
scroll to position [0, 159]
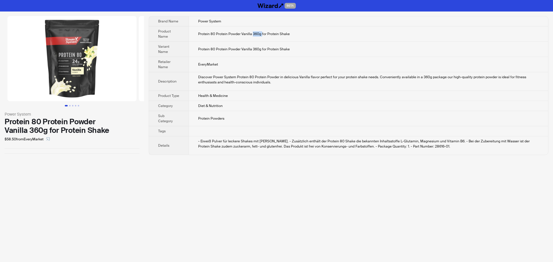
drag, startPoint x: 252, startPoint y: 35, endPoint x: 260, endPoint y: 35, distance: 8.4
click at [260, 35] on span "Protein 80 Protein Powder Vanilla 360g for Protein Shake" at bounding box center [244, 34] width 92 height 5
click at [260, 46] on td "Protein 80 Protein Powder Vanilla 360g for Protein Shake" at bounding box center [368, 49] width 359 height 15
drag, startPoint x: 259, startPoint y: 35, endPoint x: 252, endPoint y: 35, distance: 7.5
click at [252, 35] on span "Protein 80 Protein Powder Vanilla 360g for Protein Shake" at bounding box center [244, 34] width 92 height 5
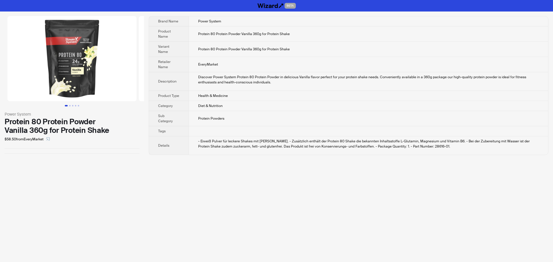
click at [254, 45] on td "Protein 80 Protein Powder Vanilla 360g for Protein Shake" at bounding box center [368, 49] width 359 height 15
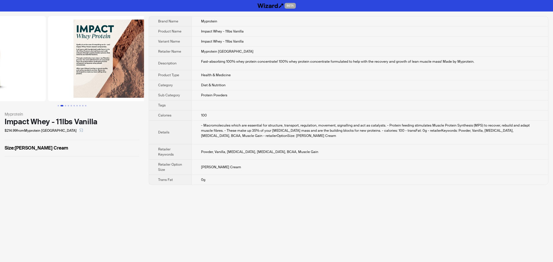
drag, startPoint x: 10, startPoint y: 51, endPoint x: 0, endPoint y: 52, distance: 10.1
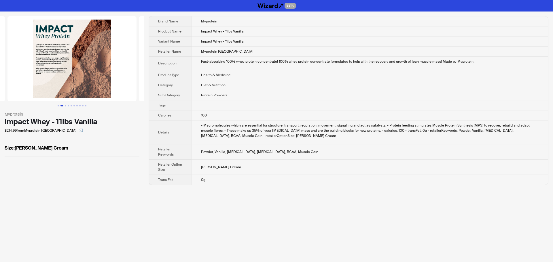
click at [80, 58] on img at bounding box center [71, 58] width 129 height 85
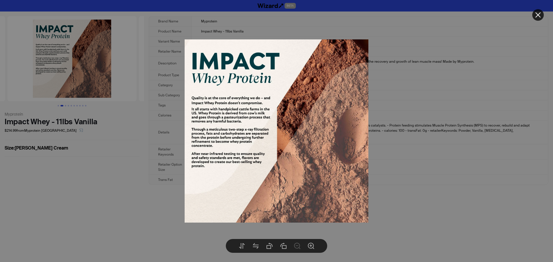
click at [413, 80] on div at bounding box center [276, 131] width 553 height 262
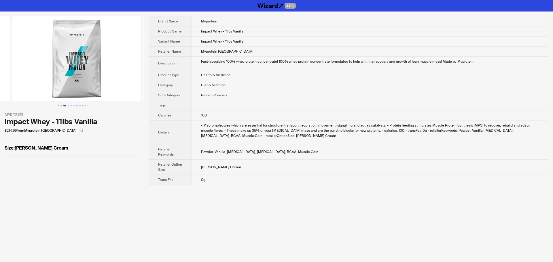
drag, startPoint x: 103, startPoint y: 62, endPoint x: 19, endPoint y: 62, distance: 84.4
click at [19, 62] on ul at bounding box center [72, 58] width 144 height 85
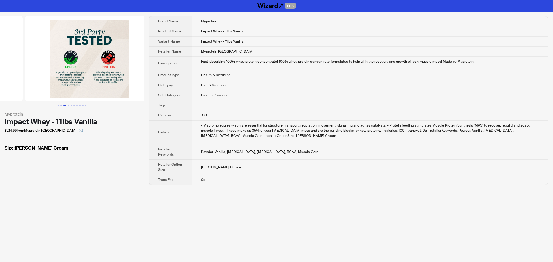
drag, startPoint x: 87, startPoint y: 65, endPoint x: 4, endPoint y: 66, distance: 83.2
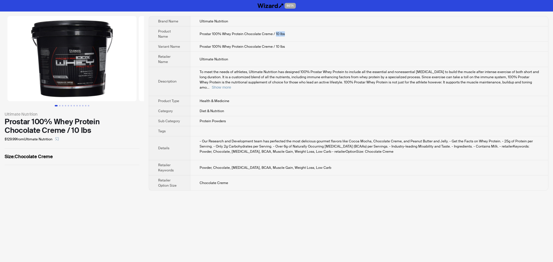
drag, startPoint x: 275, startPoint y: 33, endPoint x: 342, endPoint y: 40, distance: 67.7
click at [340, 39] on td "Prostar 100% Whey Protein Chocolate Creme / 10 lbs" at bounding box center [369, 33] width 358 height 15
click at [342, 40] on td "Prostar 100% Whey Protein Chocolate Creme / 10 lbs" at bounding box center [369, 33] width 358 height 15
click at [231, 85] on button "Show more" at bounding box center [221, 87] width 19 height 4
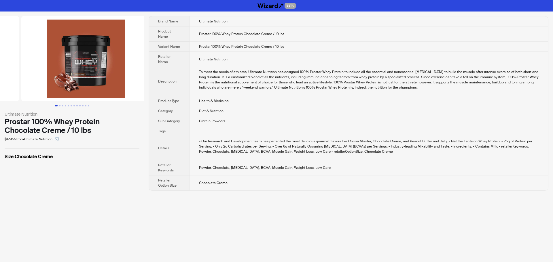
drag, startPoint x: 102, startPoint y: 85, endPoint x: 30, endPoint y: 82, distance: 72.1
click at [23, 82] on ul at bounding box center [72, 58] width 144 height 85
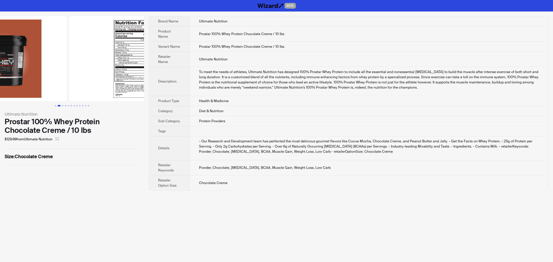
drag, startPoint x: 101, startPoint y: 80, endPoint x: 32, endPoint y: 86, distance: 69.3
click at [33, 86] on img at bounding box center [2, 58] width 129 height 85
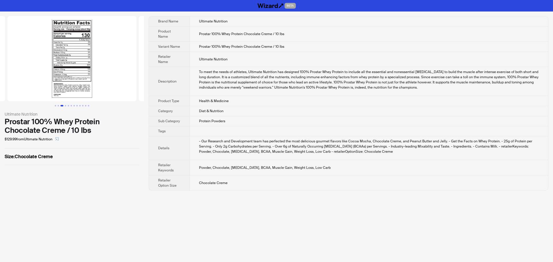
click at [82, 41] on img at bounding box center [71, 58] width 129 height 85
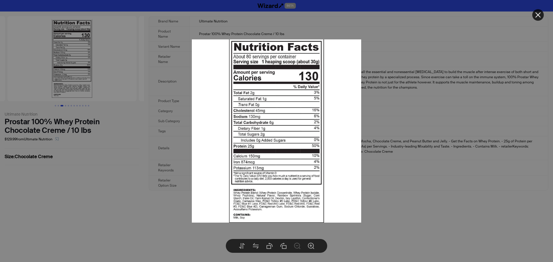
click at [82, 41] on div at bounding box center [276, 131] width 553 height 262
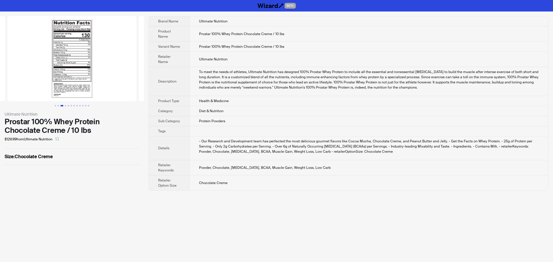
click at [82, 41] on img at bounding box center [71, 58] width 129 height 85
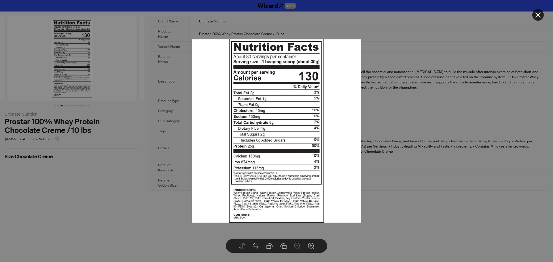
click at [540, 14] on icon "close" at bounding box center [537, 14] width 5 height 5
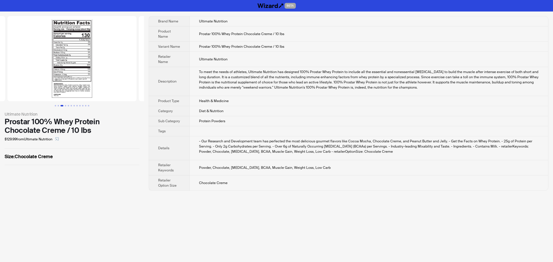
click at [53, 50] on img at bounding box center [71, 58] width 129 height 85
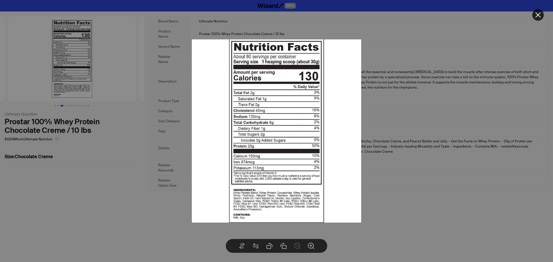
drag, startPoint x: 540, startPoint y: 15, endPoint x: 488, endPoint y: 1, distance: 54.1
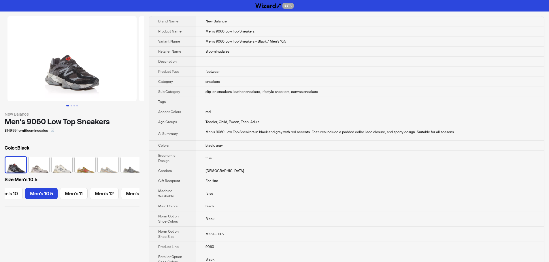
scroll to position [0, 174]
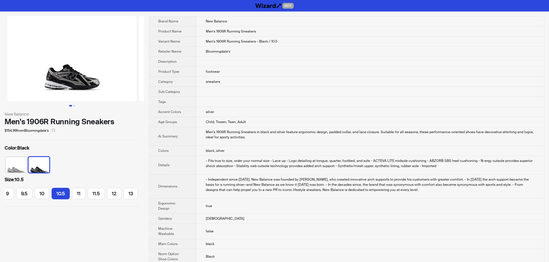
scroll to position [0, 86]
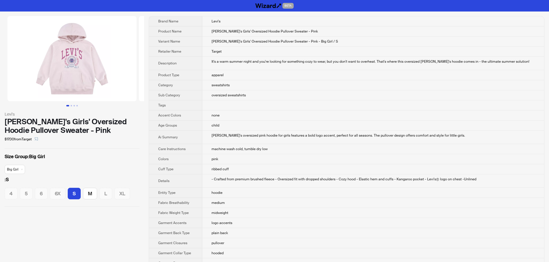
click at [474, 35] on td "[PERSON_NAME]'s Girls' Oversized Hoodie Pullover Sweater - Pink" at bounding box center [373, 31] width 342 height 10
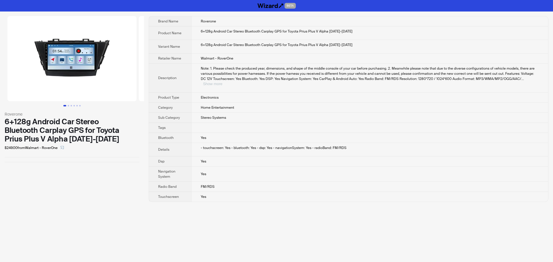
click at [222, 82] on button "Show more" at bounding box center [212, 84] width 19 height 4
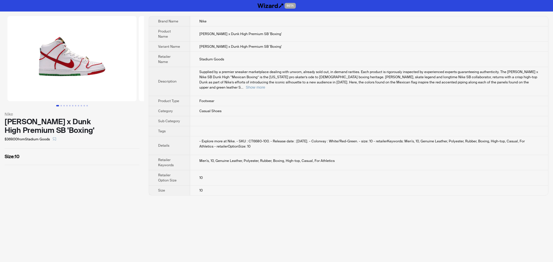
click at [367, 46] on td "Paul Rodriguez x Dunk High Premium SB 'Boxing'" at bounding box center [369, 47] width 358 height 10
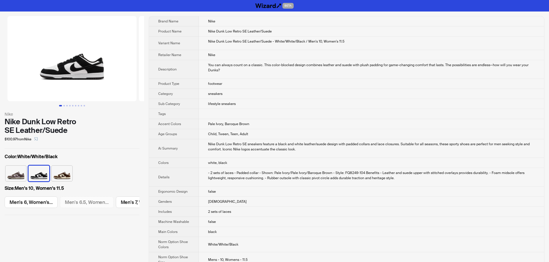
scroll to position [0, 435]
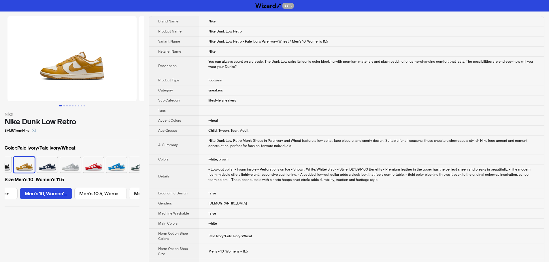
scroll to position [0, 435]
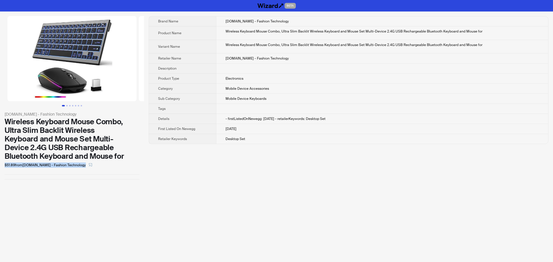
drag, startPoint x: 5, startPoint y: 167, endPoint x: 21, endPoint y: 168, distance: 15.9
click at [21, 168] on div "$51.89 from [DOMAIN_NAME] - Fashion Technology" at bounding box center [72, 165] width 135 height 9
click at [18, 171] on div "Newegg.com - Fashion Technology Wireless Keyboard Mouse Combo, Ultra Slim Backl…" at bounding box center [72, 98] width 144 height 173
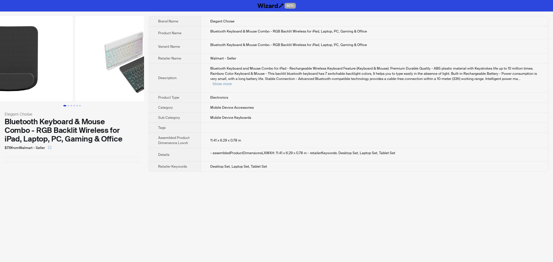
drag, startPoint x: 114, startPoint y: 79, endPoint x: 42, endPoint y: 74, distance: 71.6
click at [55, 72] on ul at bounding box center [72, 58] width 144 height 85
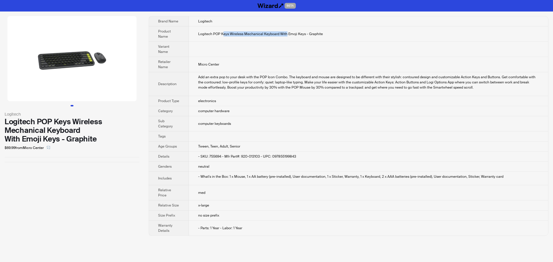
drag, startPoint x: 223, startPoint y: 34, endPoint x: 286, endPoint y: 36, distance: 63.4
click at [286, 36] on span "Logitech POP Keys Wireless Mechanical Keyboard With Emoji Keys - Graphite" at bounding box center [260, 34] width 125 height 5
drag, startPoint x: 278, startPoint y: 72, endPoint x: 158, endPoint y: 83, distance: 120.3
click at [272, 74] on tbody "Brand Name Logitech Product Name Logitech POP Keys Wireless Mechanical Keyboard…" at bounding box center [348, 125] width 399 height 219
click at [122, 136] on div "Logitech POP Keys Wireless Mechanical Keyboard With Emoji Keys - Graphite" at bounding box center [72, 131] width 135 height 26
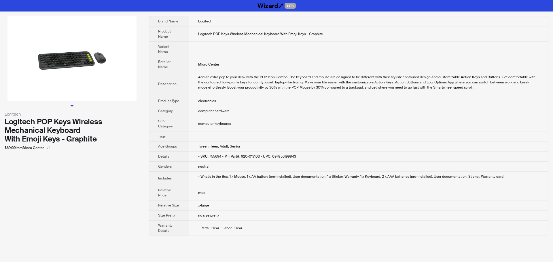
drag, startPoint x: 102, startPoint y: 59, endPoint x: 0, endPoint y: 66, distance: 102.2
click at [9, 64] on img at bounding box center [71, 58] width 129 height 85
drag, startPoint x: 118, startPoint y: 66, endPoint x: 48, endPoint y: 69, distance: 70.1
click at [48, 69] on img at bounding box center [71, 58] width 129 height 85
drag, startPoint x: 88, startPoint y: 69, endPoint x: 165, endPoint y: 69, distance: 76.6
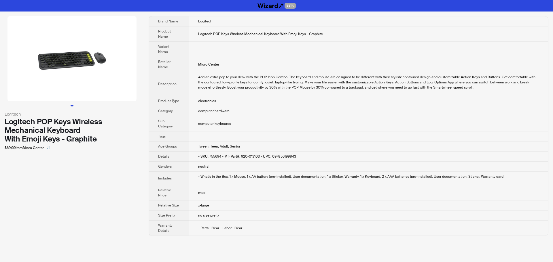
click at [158, 68] on div "Logitech Logitech POP Keys Wireless Mechanical Keyboard With Emoji Keys - Graph…" at bounding box center [276, 126] width 553 height 229
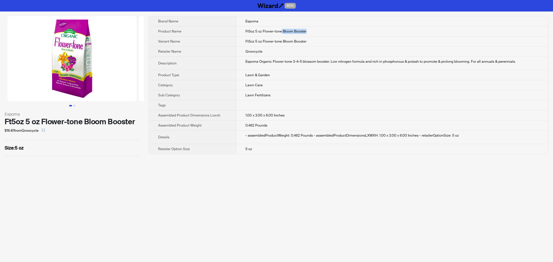
drag, startPoint x: 282, startPoint y: 32, endPoint x: 320, endPoint y: 32, distance: 38.6
click at [320, 32] on td "Ft5oz 5 oz Flower-tone Bloom Booster" at bounding box center [392, 31] width 312 height 10
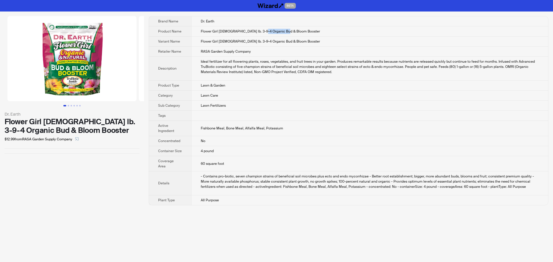
drag, startPoint x: 259, startPoint y: 32, endPoint x: 323, endPoint y: 31, distance: 63.4
click at [323, 31] on td "Flower Girl [DEMOGRAPHIC_DATA] lb. 3-9-4 Organic Bud & Bloom Booster" at bounding box center [369, 31] width 357 height 10
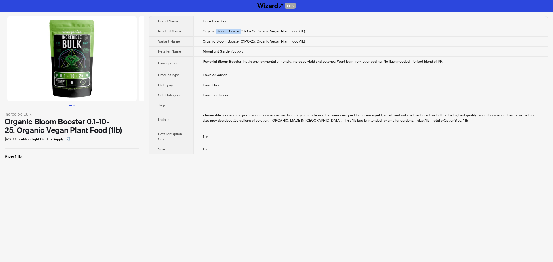
drag, startPoint x: 217, startPoint y: 30, endPoint x: 241, endPoint y: 30, distance: 24.2
click at [241, 30] on span "Organic Bloom Booster 0.1-10-25. Organic Vegan Plant Food (1lb)" at bounding box center [254, 31] width 102 height 5
click at [246, 26] on td "Incredible Bulk" at bounding box center [370, 21] width 355 height 10
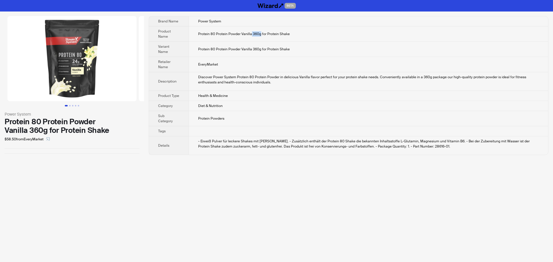
drag, startPoint x: 250, startPoint y: 35, endPoint x: 260, endPoint y: 35, distance: 9.5
click at [260, 35] on span "Protein 80 Protein Powder Vanilla 360g for Protein Shake" at bounding box center [244, 34] width 92 height 5
click at [257, 62] on td "EveryMarket" at bounding box center [368, 64] width 359 height 15
drag, startPoint x: 251, startPoint y: 32, endPoint x: 263, endPoint y: 35, distance: 12.7
click at [263, 34] on span "Protein 80 Protein Powder Vanilla 360g for Protein Shake" at bounding box center [244, 34] width 92 height 5
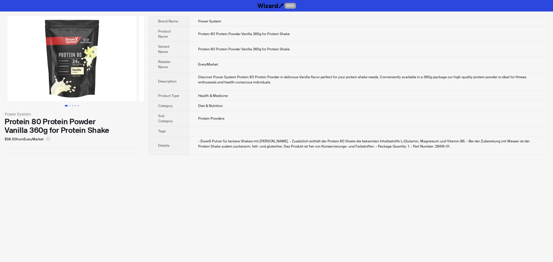
click at [257, 43] on td "Protein 80 Protein Powder Vanilla 360g for Protein Shake" at bounding box center [368, 49] width 359 height 15
drag, startPoint x: 251, startPoint y: 34, endPoint x: 260, endPoint y: 35, distance: 9.2
click at [260, 35] on span "Protein 80 Protein Powder Vanilla 360g for Protein Shake" at bounding box center [244, 34] width 92 height 5
click at [260, 53] on td "Protein 80 Protein Powder Vanilla 360g for Protein Shake" at bounding box center [368, 49] width 359 height 15
drag, startPoint x: 250, startPoint y: 34, endPoint x: 263, endPoint y: 35, distance: 13.3
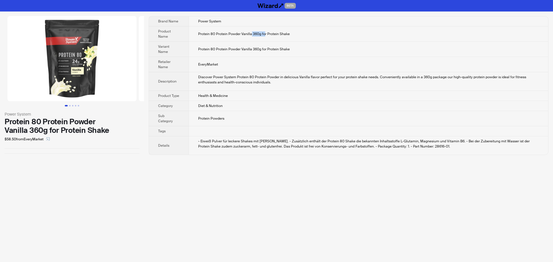
click at [263, 35] on span "Protein 80 Protein Powder Vanilla 360g for Protein Shake" at bounding box center [244, 34] width 92 height 5
drag, startPoint x: 262, startPoint y: 38, endPoint x: 262, endPoint y: 45, distance: 6.6
click at [262, 39] on td "Protein 80 Protein Powder Vanilla 360g for Protein Shake" at bounding box center [368, 33] width 359 height 15
click at [269, 61] on td "EveryMarket" at bounding box center [368, 64] width 359 height 15
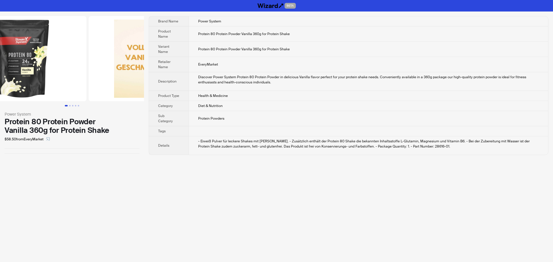
scroll to position [0, 131]
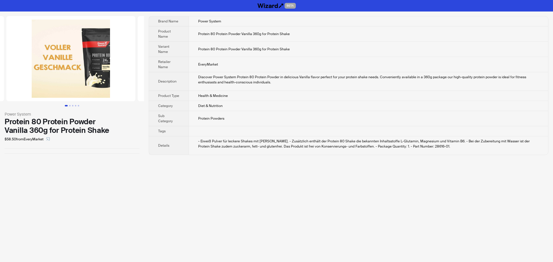
drag, startPoint x: 99, startPoint y: 61, endPoint x: 0, endPoint y: 62, distance: 99.1
click at [0, 62] on ul at bounding box center [72, 58] width 144 height 85
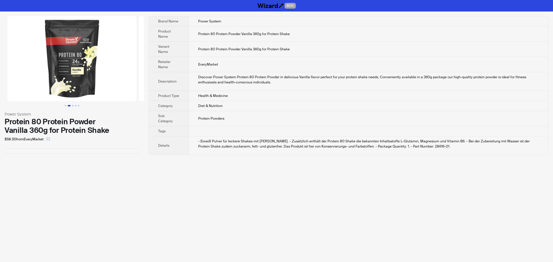
drag, startPoint x: 79, startPoint y: 48, endPoint x: 192, endPoint y: 59, distance: 113.5
click at [189, 55] on div "Power System Protein 80 Protein Powder Vanilla 360g for Protein Shake $58.50 fr…" at bounding box center [276, 86] width 553 height 148
drag, startPoint x: 199, startPoint y: 35, endPoint x: 241, endPoint y: 36, distance: 42.3
click at [241, 36] on span "Protein 80 Protein Powder Vanilla 360g for Protein Shake" at bounding box center [244, 34] width 92 height 5
click at [213, 37] on td "Protein 80 Protein Powder Vanilla 360g for Protein Shake" at bounding box center [368, 33] width 359 height 15
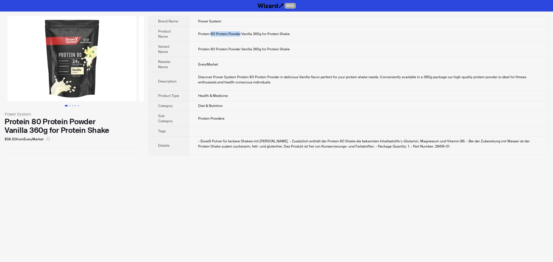
drag, startPoint x: 211, startPoint y: 34, endPoint x: 239, endPoint y: 35, distance: 28.2
click at [239, 35] on span "Protein 80 Protein Powder Vanilla 360g for Protein Shake" at bounding box center [244, 34] width 92 height 5
click at [235, 46] on td "Protein 80 Protein Powder Vanilla 360g for Protein Shake" at bounding box center [368, 49] width 359 height 15
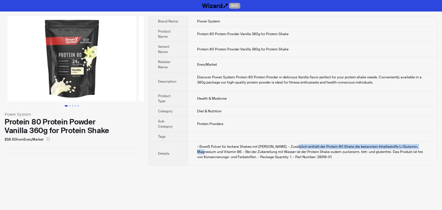
drag, startPoint x: 291, startPoint y: 147, endPoint x: 417, endPoint y: 148, distance: 126.1
click at [417, 148] on div "- Eiweiß Pulver für leckere Shakes mit Vanille Geschmack. - Zusätzlich enthält …" at bounding box center [312, 152] width 231 height 16
click at [382, 164] on td "- Eiweiß Pulver für leckere Shakes mit Vanille Geschmack. - Zusätzlich enthält …" at bounding box center [313, 154] width 250 height 24
drag, startPoint x: 272, startPoint y: 147, endPoint x: 416, endPoint y: 142, distance: 144.4
click at [416, 142] on td "- Eiweiß Pulver für leckere Shakes mit Vanille Geschmack. - Zusätzlich enthält …" at bounding box center [313, 154] width 250 height 24
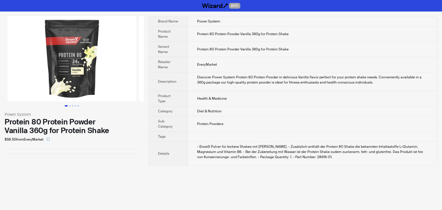
click at [407, 152] on div "- Eiweiß Pulver für leckere Shakes mit Vanille Geschmack. - Zusätzlich enthält …" at bounding box center [312, 152] width 231 height 16
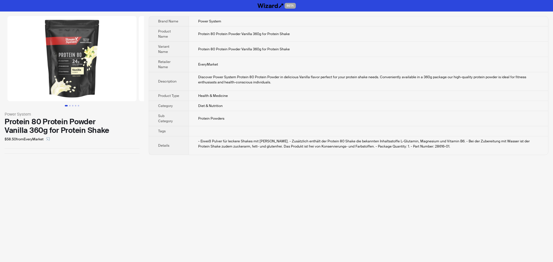
click at [399, 47] on td "Protein 80 Protein Powder Vanilla 360g for Protein Shake" at bounding box center [368, 49] width 359 height 15
click at [124, 132] on div "Protein 80 Protein Powder Vanilla 360g for Protein Shake" at bounding box center [72, 126] width 135 height 17
click at [109, 131] on div "Protein 80 Protein Powder Vanilla 360g for Protein Shake" at bounding box center [72, 126] width 135 height 17
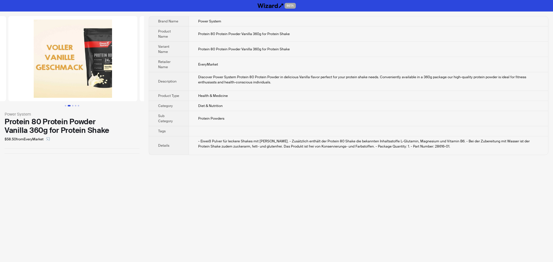
drag, startPoint x: 97, startPoint y: 68, endPoint x: 10, endPoint y: 60, distance: 87.3
click at [10, 60] on ul at bounding box center [72, 58] width 144 height 85
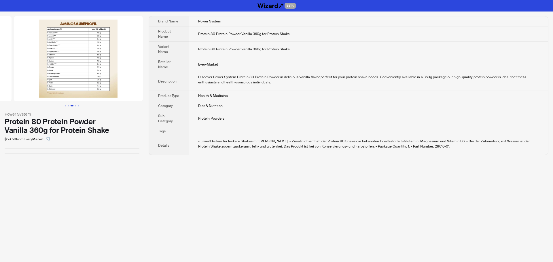
drag, startPoint x: 83, startPoint y: 66, endPoint x: 0, endPoint y: 62, distance: 83.3
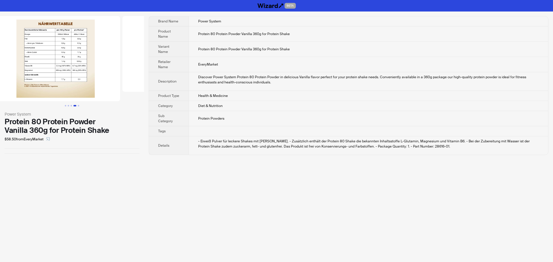
drag, startPoint x: 98, startPoint y: 65, endPoint x: 0, endPoint y: 65, distance: 98.5
click at [0, 65] on ul at bounding box center [72, 58] width 144 height 85
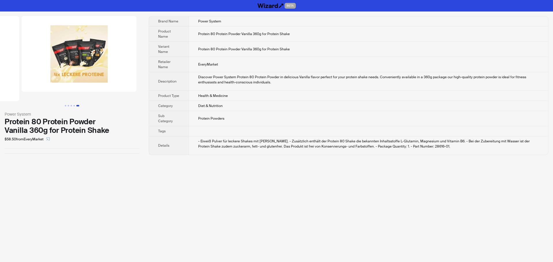
drag, startPoint x: 94, startPoint y: 67, endPoint x: 9, endPoint y: 68, distance: 85.0
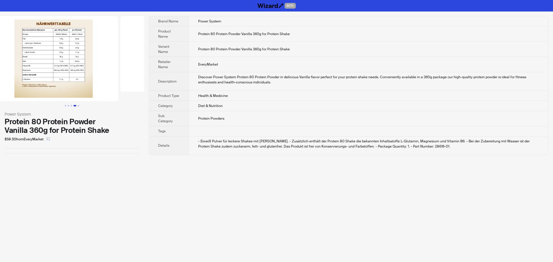
drag, startPoint x: 43, startPoint y: 70, endPoint x: 109, endPoint y: 73, distance: 66.1
click at [109, 73] on ul at bounding box center [72, 58] width 144 height 85
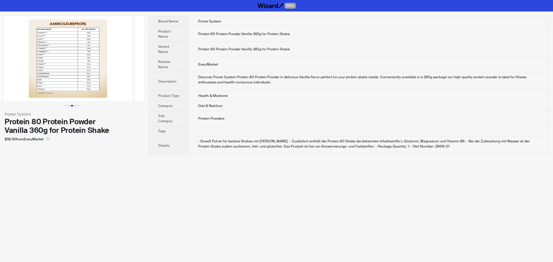
drag, startPoint x: 46, startPoint y: 71, endPoint x: 131, endPoint y: 73, distance: 85.0
click at [131, 73] on ul at bounding box center [72, 58] width 144 height 85
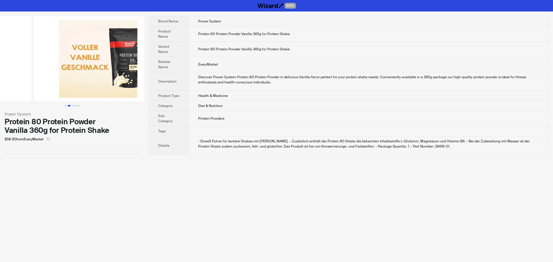
drag, startPoint x: 44, startPoint y: 75, endPoint x: 86, endPoint y: 77, distance: 41.2
click at [147, 76] on div "Power System Protein 80 Protein Powder Vanilla 360g for Protein Shake $58.50 fr…" at bounding box center [276, 86] width 553 height 148
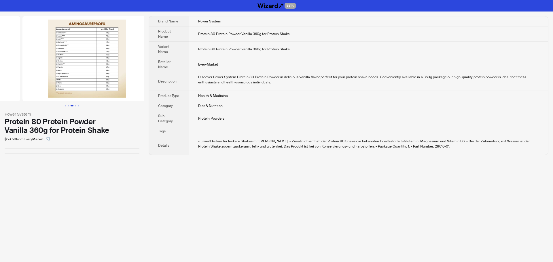
drag, startPoint x: 97, startPoint y: 78, endPoint x: 19, endPoint y: 77, distance: 77.5
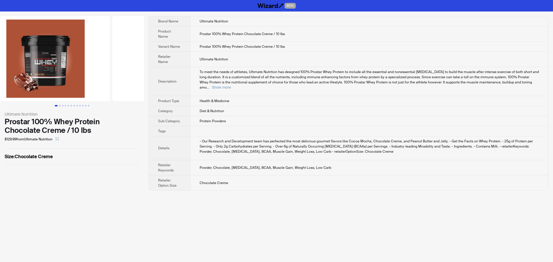
drag, startPoint x: 128, startPoint y: 72, endPoint x: 23, endPoint y: 69, distance: 105.1
click at [23, 69] on ul at bounding box center [72, 58] width 144 height 85
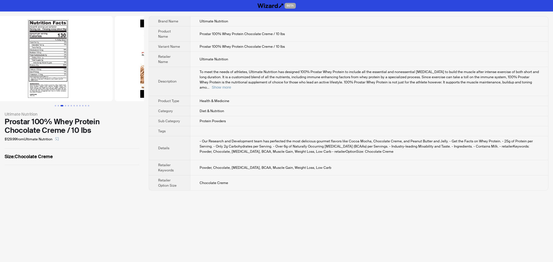
drag, startPoint x: 107, startPoint y: 68, endPoint x: 0, endPoint y: 64, distance: 107.2
click at [0, 64] on ul at bounding box center [72, 58] width 144 height 85
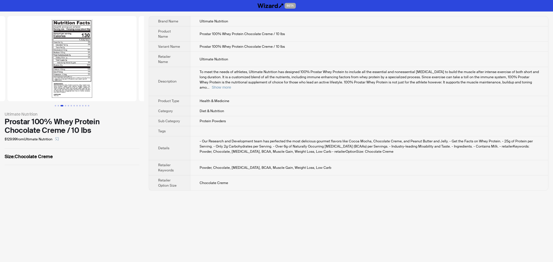
drag, startPoint x: 81, startPoint y: 34, endPoint x: 84, endPoint y: 48, distance: 14.4
click at [82, 35] on img at bounding box center [71, 58] width 129 height 85
click at [82, 53] on img at bounding box center [71, 58] width 129 height 85
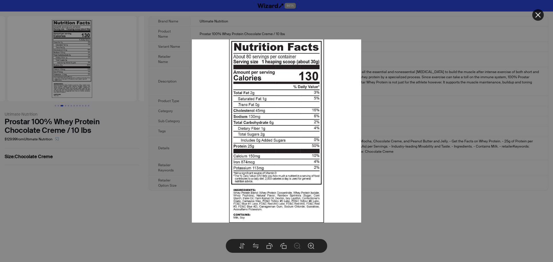
click at [538, 16] on icon "close" at bounding box center [538, 15] width 7 height 7
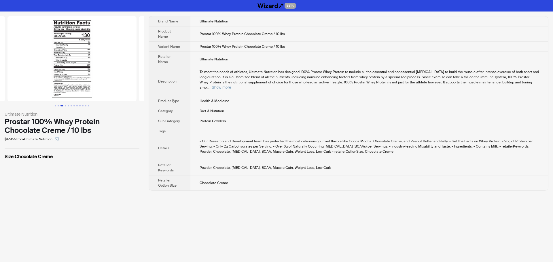
scroll to position [0, 131]
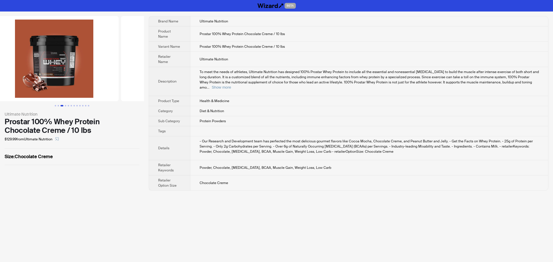
drag, startPoint x: 81, startPoint y: 43, endPoint x: 177, endPoint y: 50, distance: 96.4
click at [176, 50] on div "Ultimate Nutrition Prostar 100% Whey Protein Chocolate Creme / 10 lbs $129.99 f…" at bounding box center [276, 104] width 553 height 184
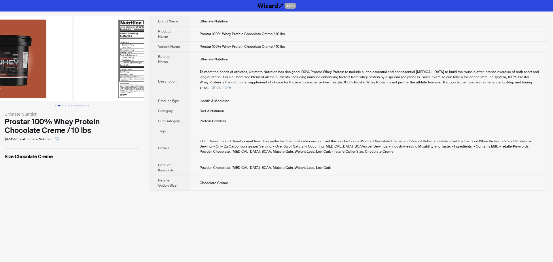
drag, startPoint x: 43, startPoint y: 50, endPoint x: 0, endPoint y: 51, distance: 43.5
click at [0, 51] on img at bounding box center [7, 58] width 129 height 85
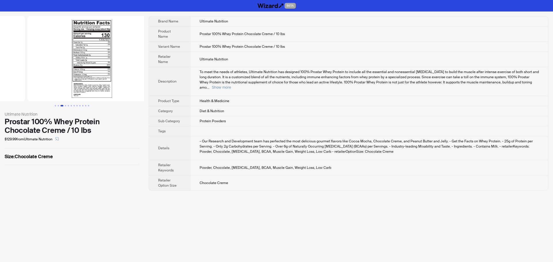
drag, startPoint x: 80, startPoint y: 47, endPoint x: 22, endPoint y: 44, distance: 58.5
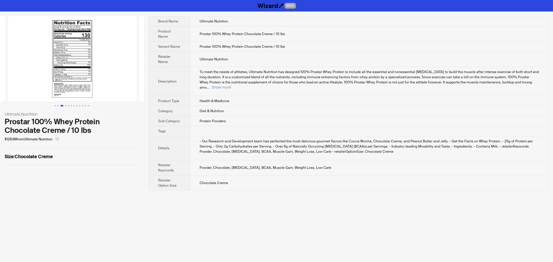
click at [60, 36] on img at bounding box center [72, 58] width 129 height 85
click at [90, 42] on img at bounding box center [71, 58] width 129 height 85
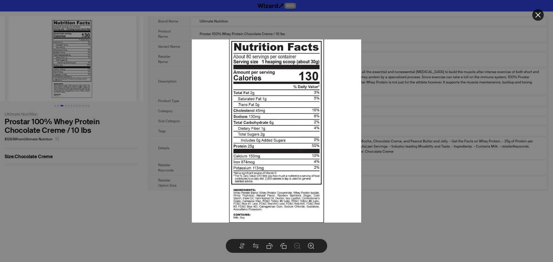
click at [539, 17] on icon "close" at bounding box center [538, 15] width 7 height 7
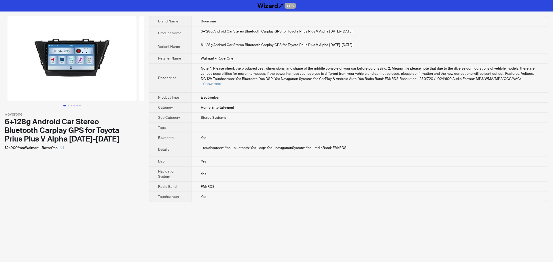
click at [266, 32] on div "6+128g Android Car Stereo Bluetooth Carplay GPS for Toyota Prius Plus V Alpha […" at bounding box center [370, 31] width 338 height 5
drag, startPoint x: 261, startPoint y: 44, endPoint x: 273, endPoint y: 45, distance: 11.6
click at [273, 45] on div "6+128g Android Car Stereo Bluetooth Carplay GPS for Toyota Prius Plus V Alpha […" at bounding box center [370, 44] width 338 height 5
click at [275, 50] on td "6+128g Android Car Stereo Bluetooth Carplay GPS for Toyota Prius Plus V Alpha […" at bounding box center [369, 47] width 357 height 14
drag, startPoint x: 37, startPoint y: 122, endPoint x: 65, endPoint y: 125, distance: 27.8
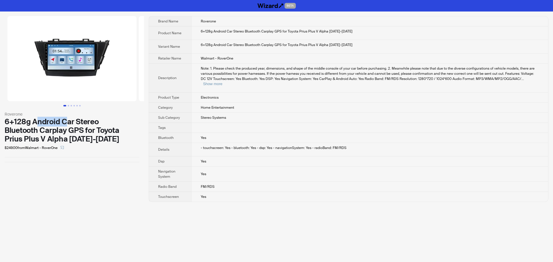
click at [65, 125] on div "6+128g Android Car Stereo Bluetooth Carplay GPS for Toyota Prius Plus V Alpha […" at bounding box center [72, 131] width 135 height 26
click at [138, 151] on div "$249.00 from Walmart - RoverOne" at bounding box center [72, 147] width 135 height 9
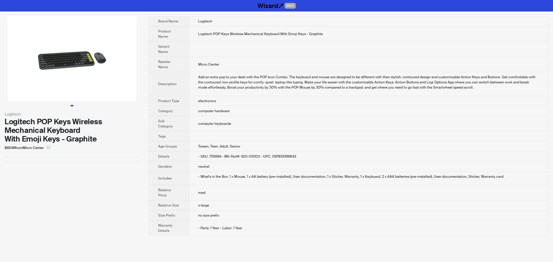
drag, startPoint x: 45, startPoint y: 62, endPoint x: 0, endPoint y: 61, distance: 45.2
click at [0, 61] on li at bounding box center [72, 58] width 144 height 85
click at [83, 70] on img at bounding box center [71, 58] width 129 height 85
click at [456, 68] on td "Micro Center" at bounding box center [368, 64] width 359 height 15
click at [389, 46] on td at bounding box center [368, 49] width 359 height 15
